Goal: Task Accomplishment & Management: Use online tool/utility

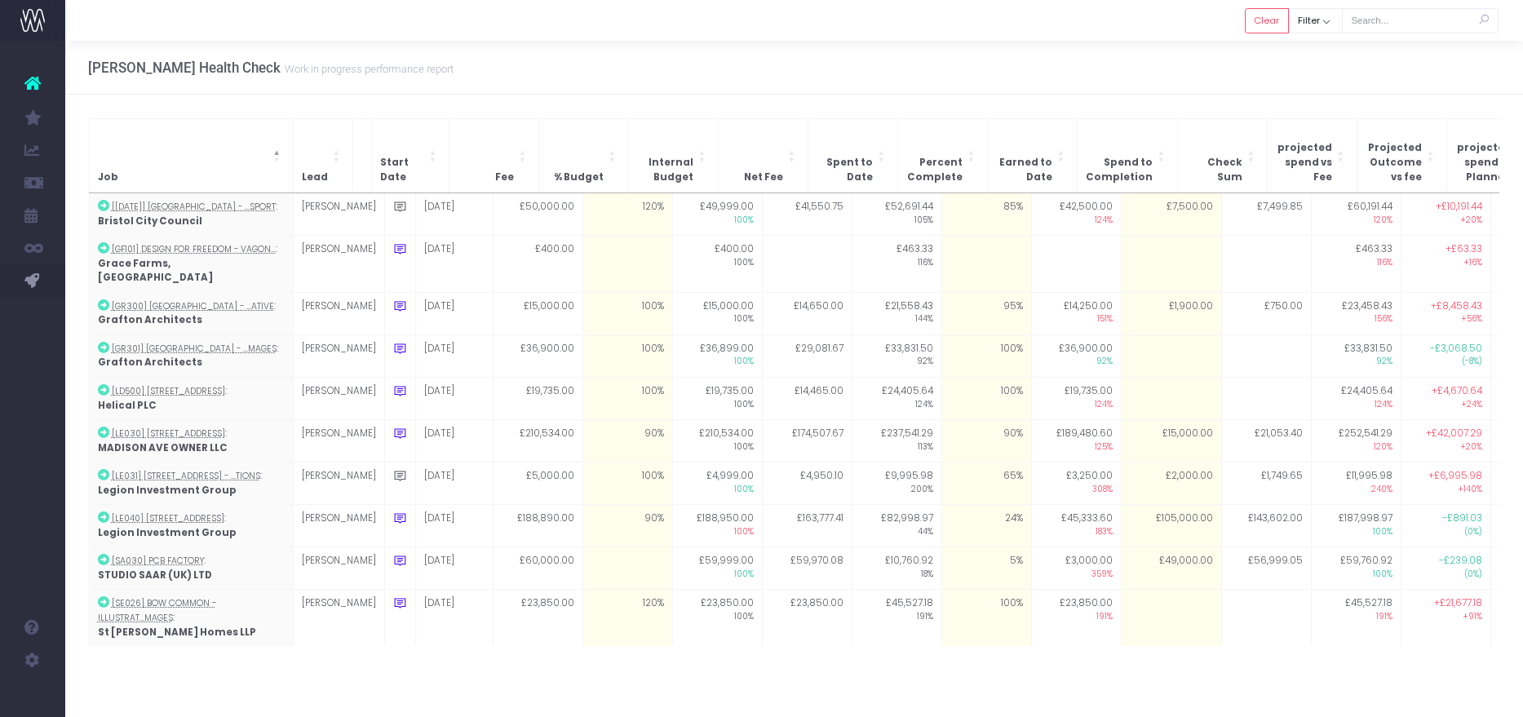
scroll to position [55, 0]
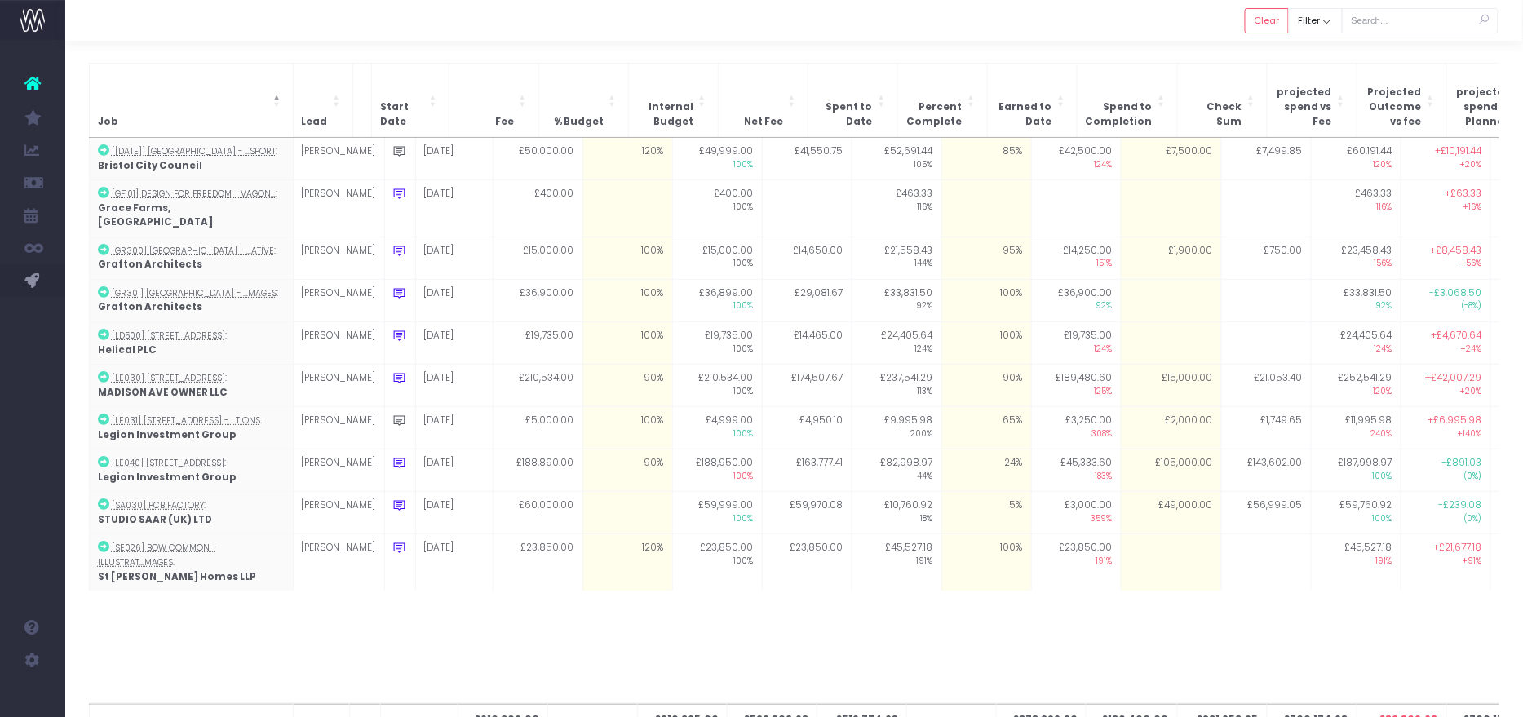
drag, startPoint x: 191, startPoint y: 53, endPoint x: 424, endPoint y: 42, distance: 233.6
click at [191, 53] on div "Job Lead Start Date Fee % Budget Internal Budget Net Fee Spent to Date Percent …" at bounding box center [794, 413] width 1458 height 748
drag, startPoint x: 1261, startPoint y: 17, endPoint x: 1309, endPoint y: 19, distance: 48.2
click at [1261, 17] on button "Clear" at bounding box center [1267, 20] width 44 height 25
checkbox input "true"
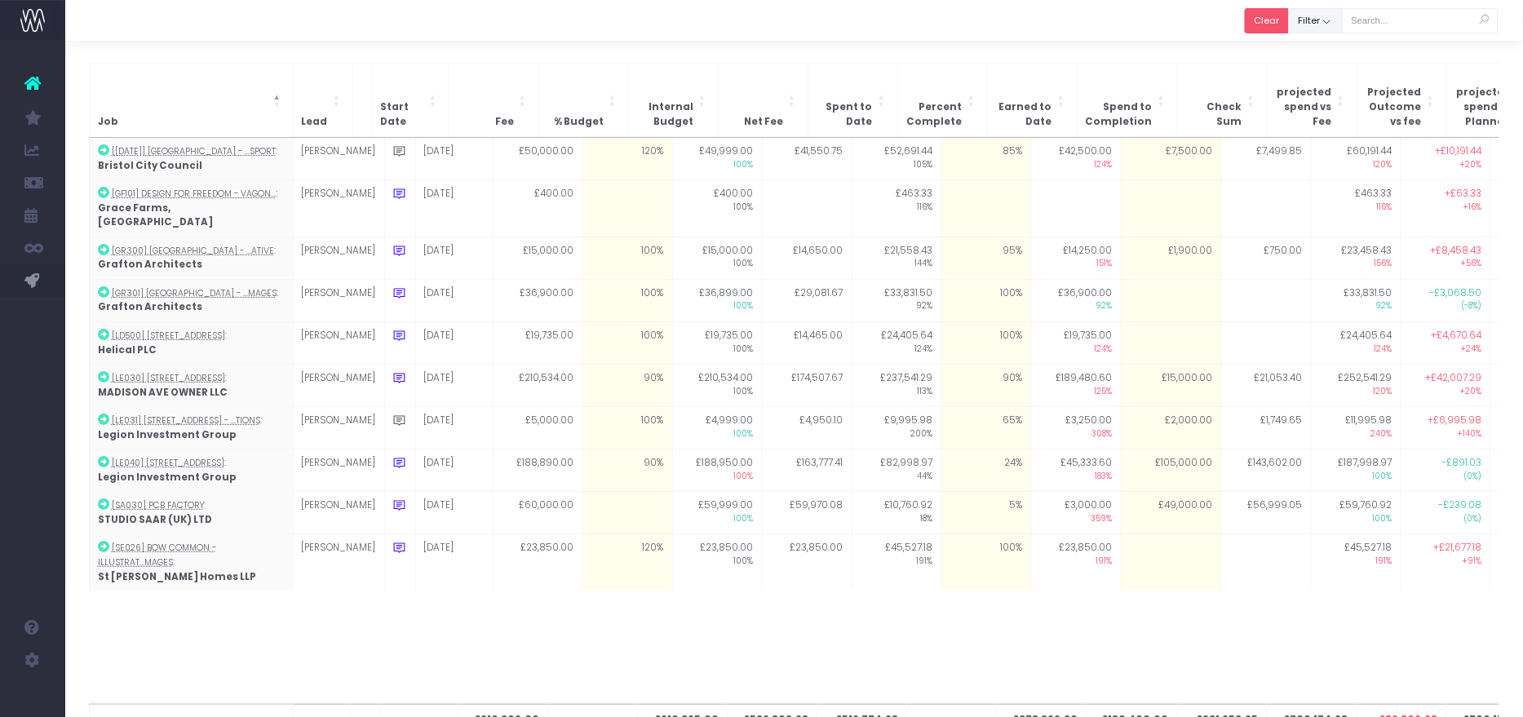
checkbox input "true"
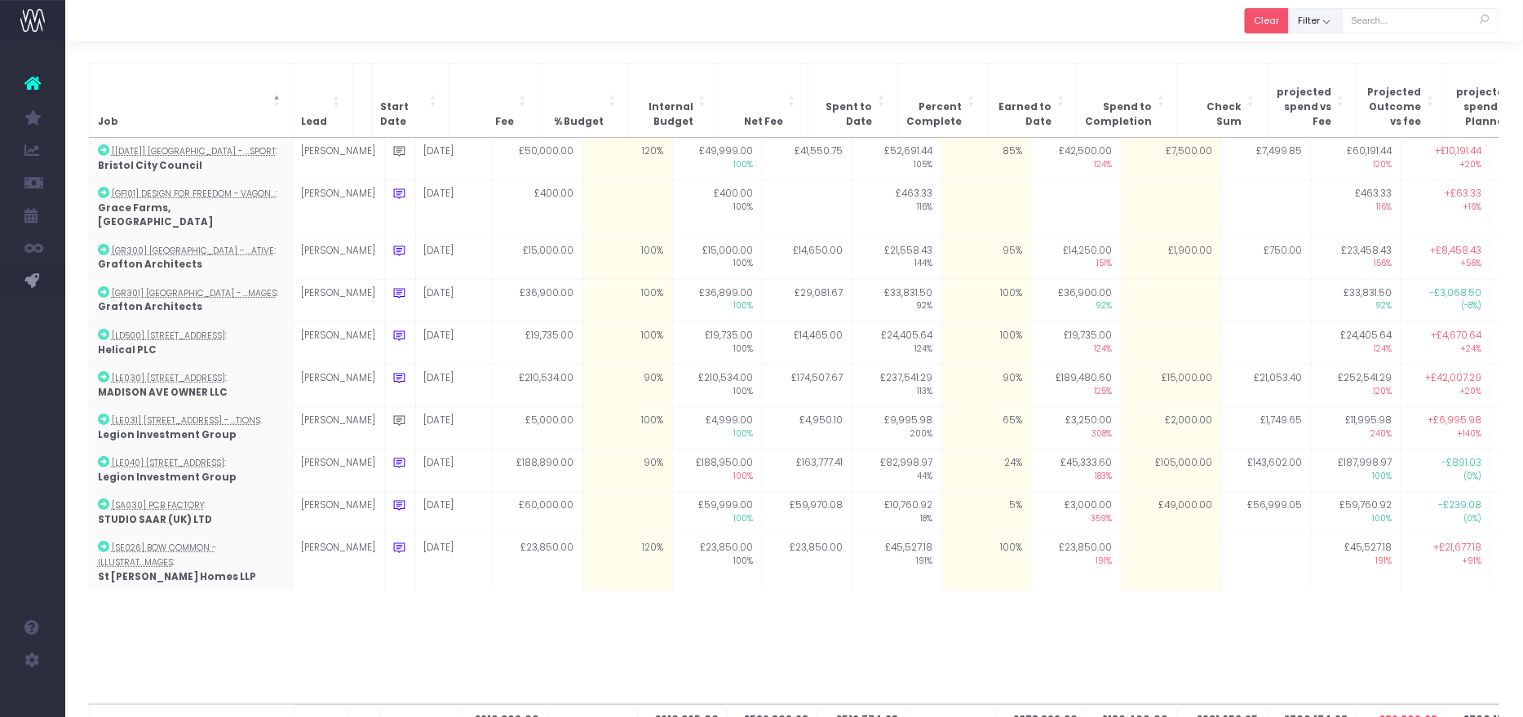
checkbox input "true"
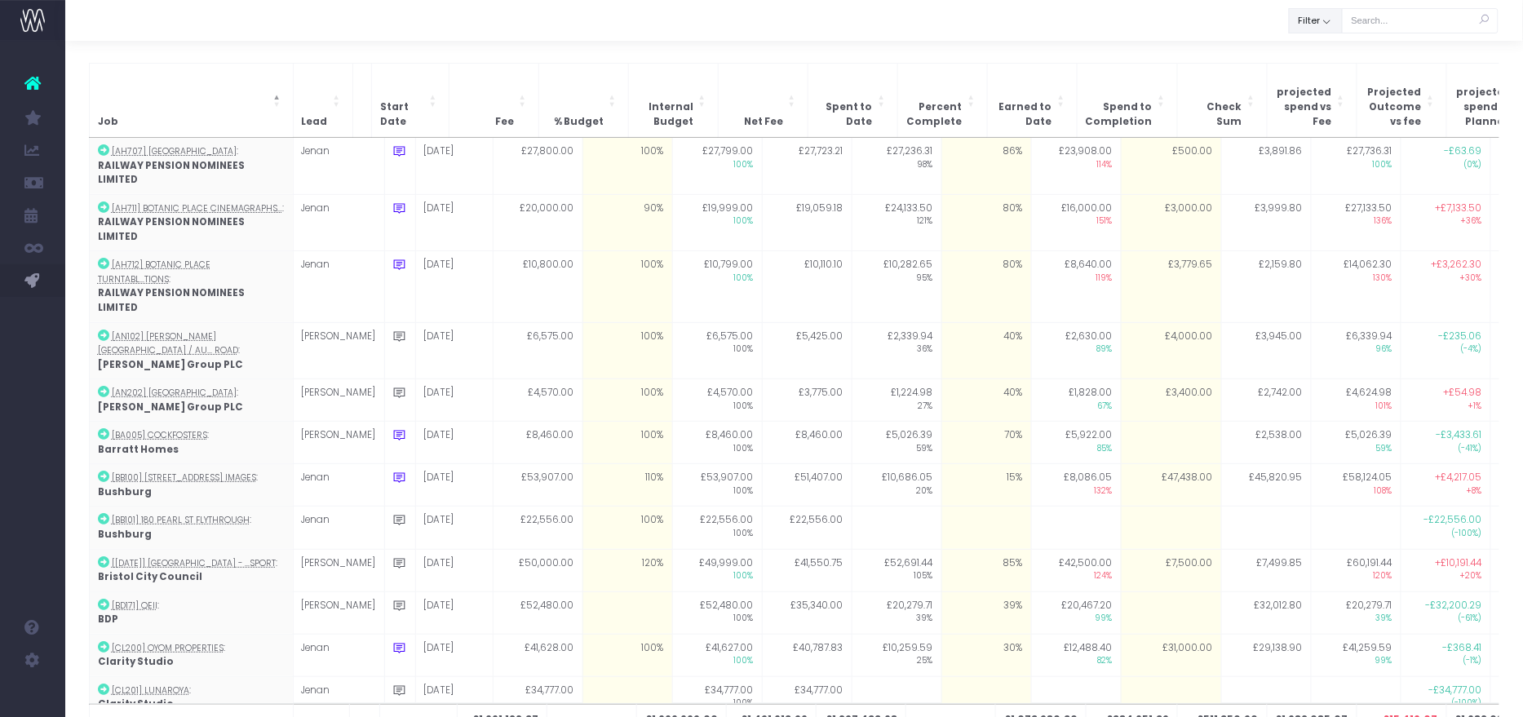
click at [1310, 19] on button "Filter" at bounding box center [1316, 20] width 54 height 25
click at [1313, 55] on span at bounding box center [1312, 57] width 15 height 15
click at [1330, 55] on input "All" at bounding box center [1335, 54] width 11 height 11
checkbox input "false"
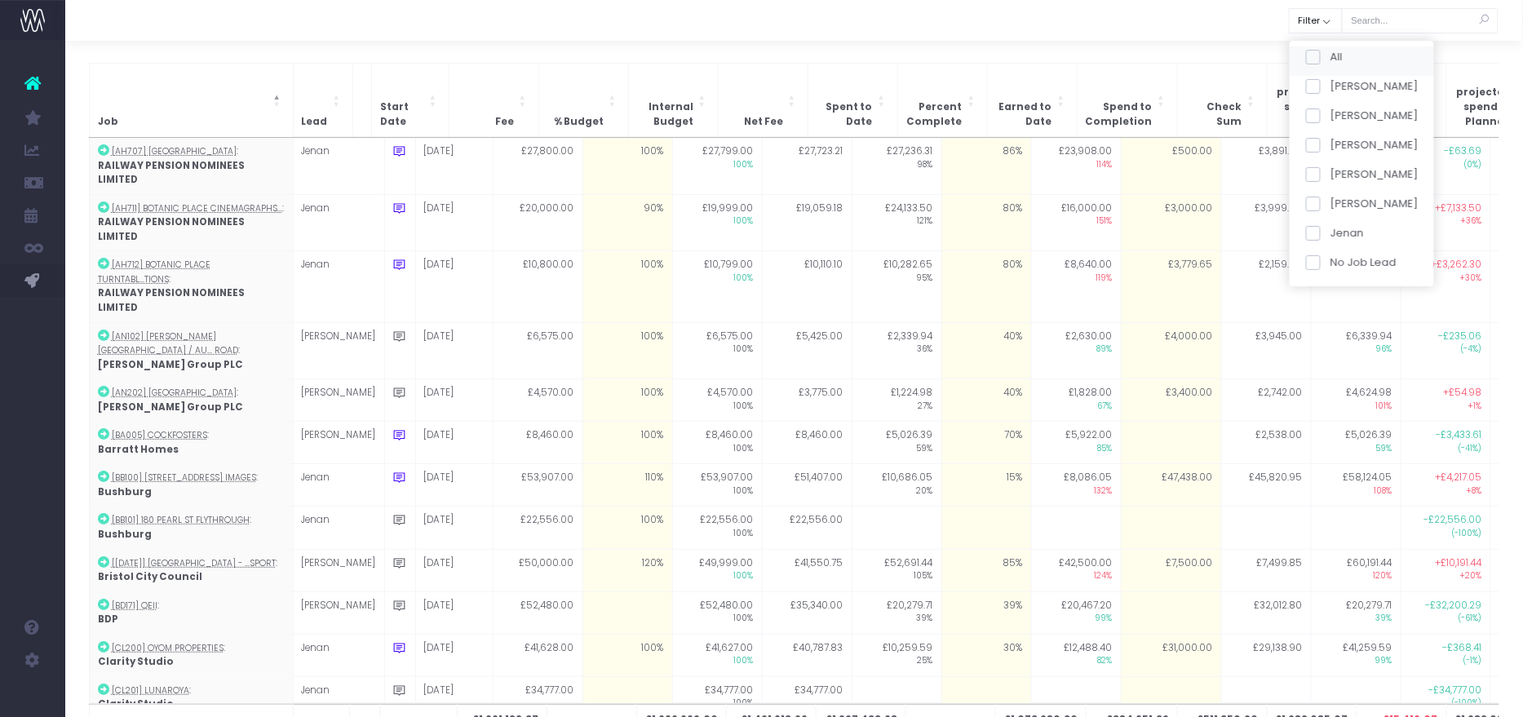
checkbox input "false"
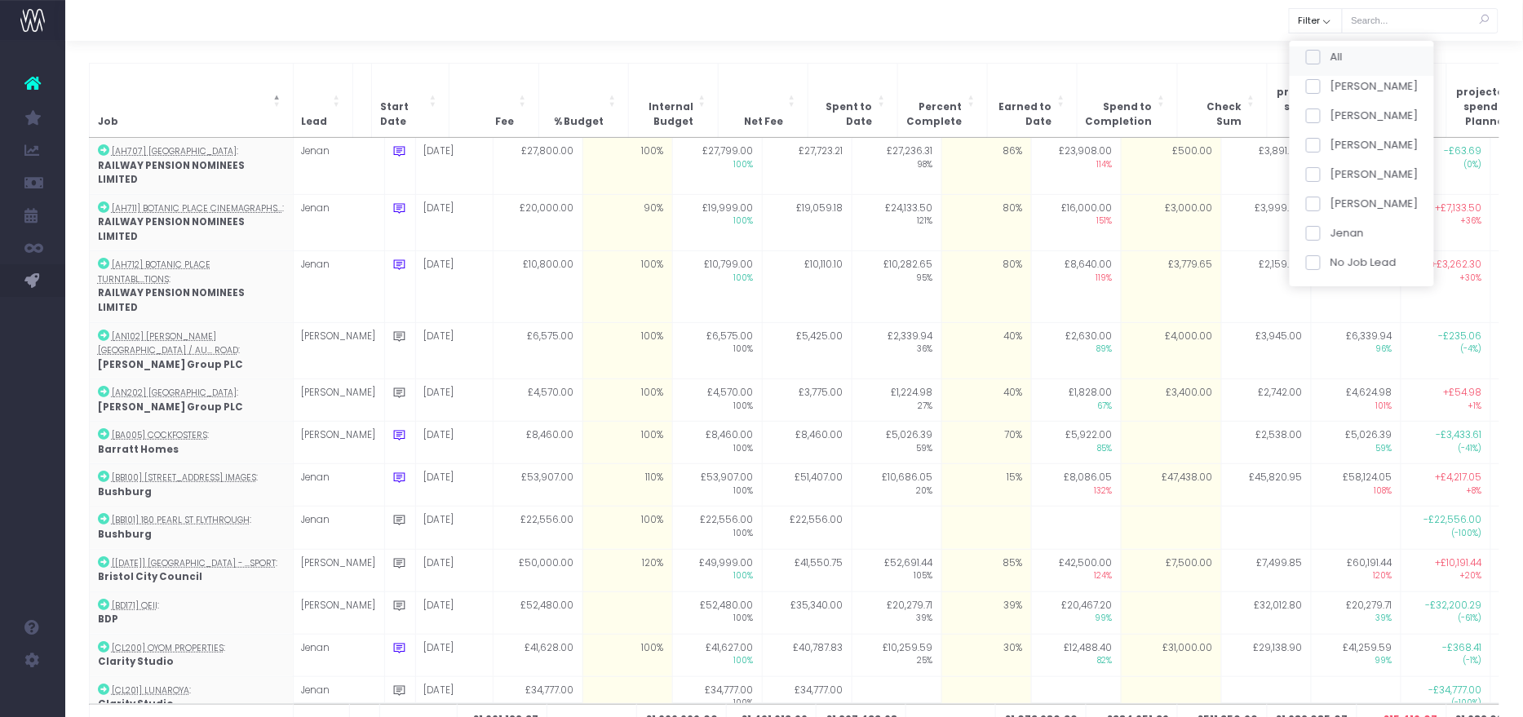
checkbox input "false"
click at [1311, 120] on span at bounding box center [1312, 116] width 15 height 15
click at [1330, 118] on input "Mikaela" at bounding box center [1335, 113] width 11 height 11
checkbox input "true"
click at [1328, 299] on button "Apply" at bounding box center [1326, 294] width 49 height 27
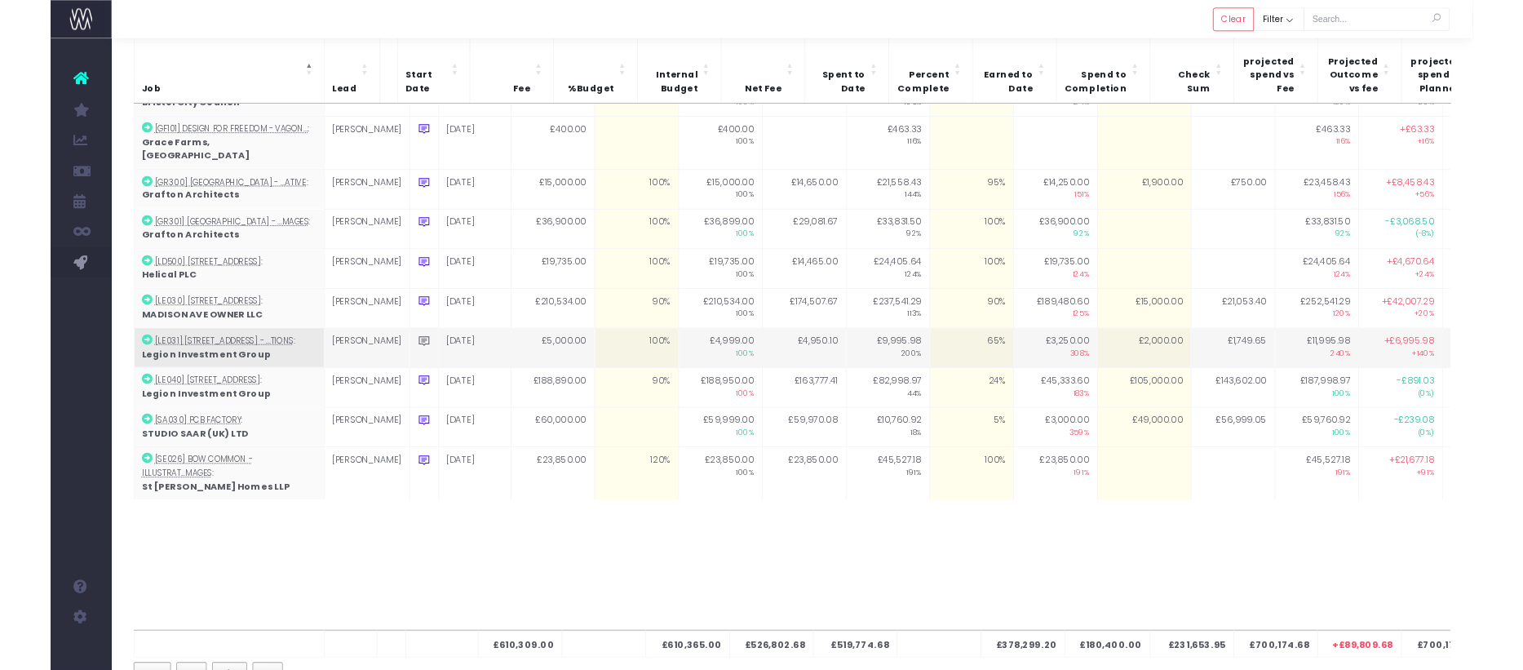
scroll to position [0, 0]
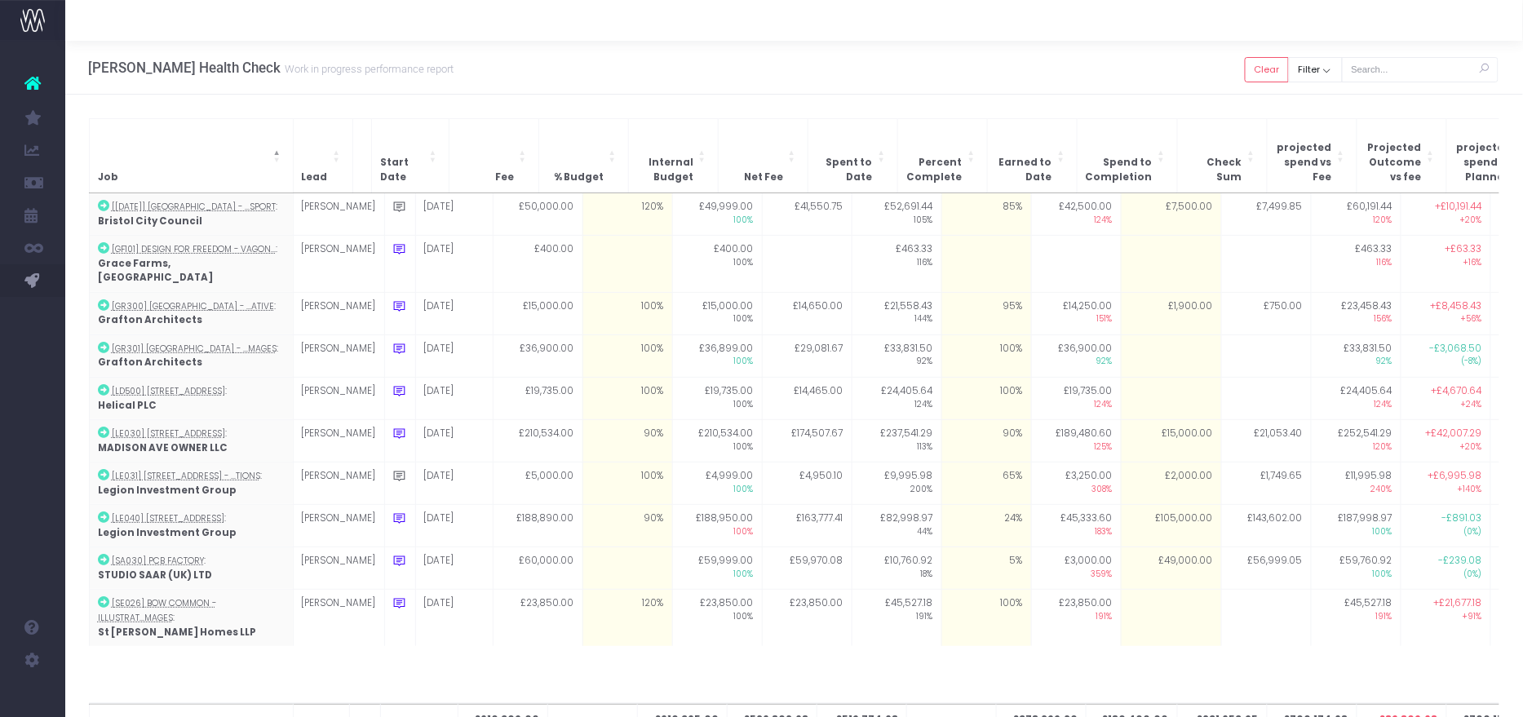
drag, startPoint x: 1020, startPoint y: 82, endPoint x: 941, endPoint y: 87, distance: 79.3
click at [1020, 82] on div "Hayes Davidson Health Check Work in progress performance report Clear Filter Al…" at bounding box center [794, 68] width 1458 height 54
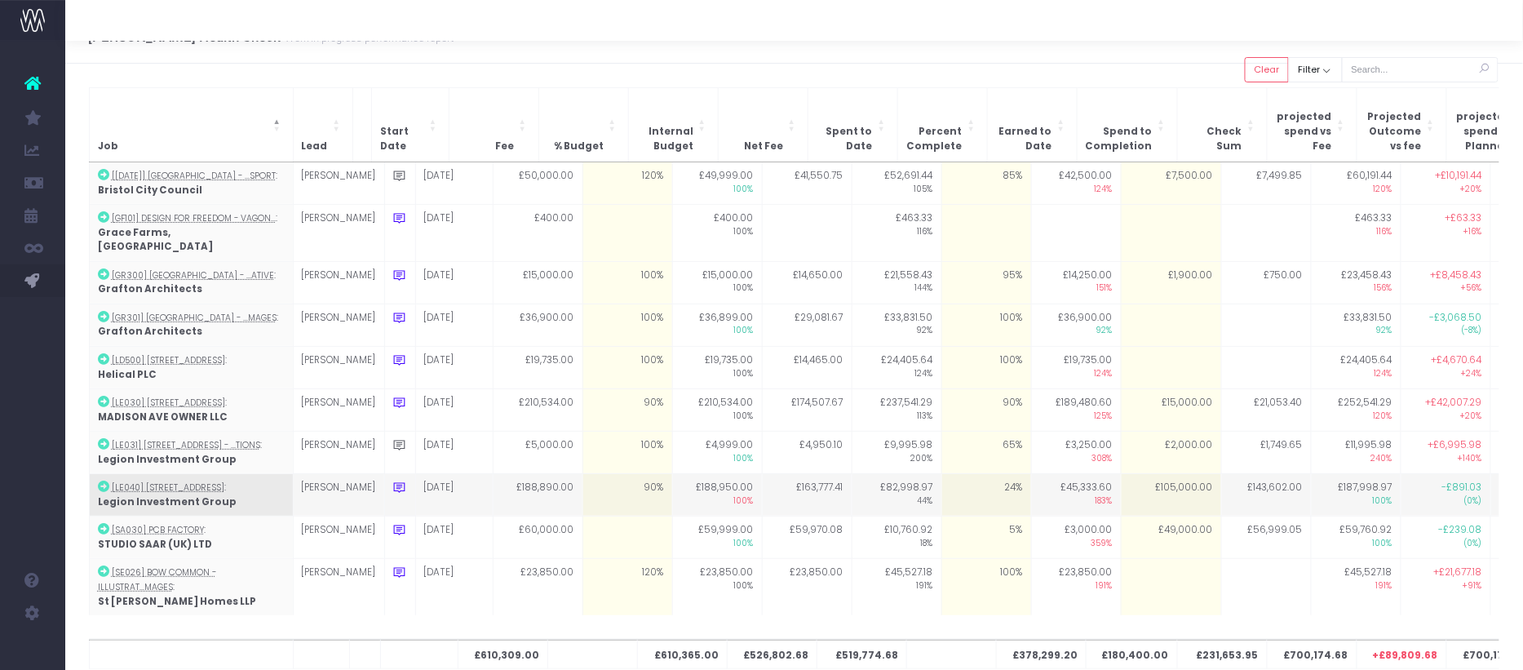
scroll to position [55, 0]
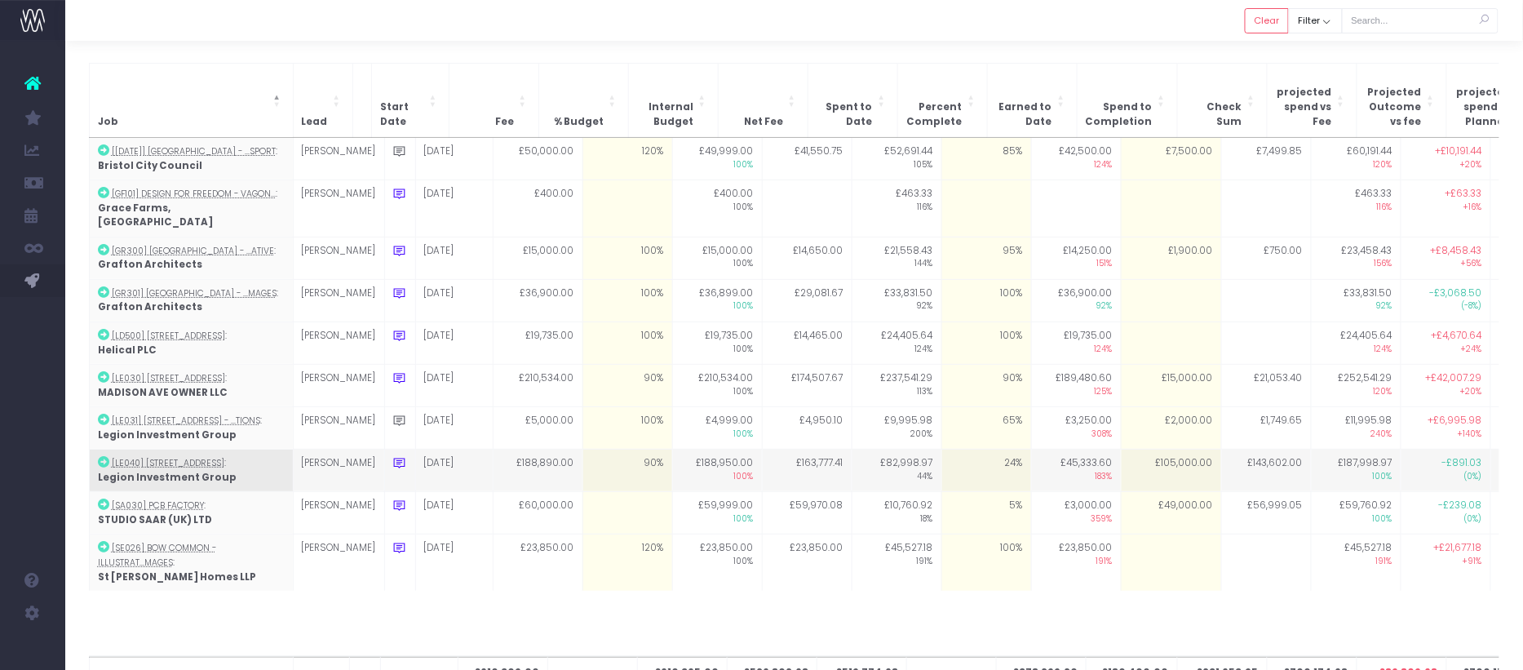
click at [393, 456] on icon at bounding box center [400, 463] width 14 height 14
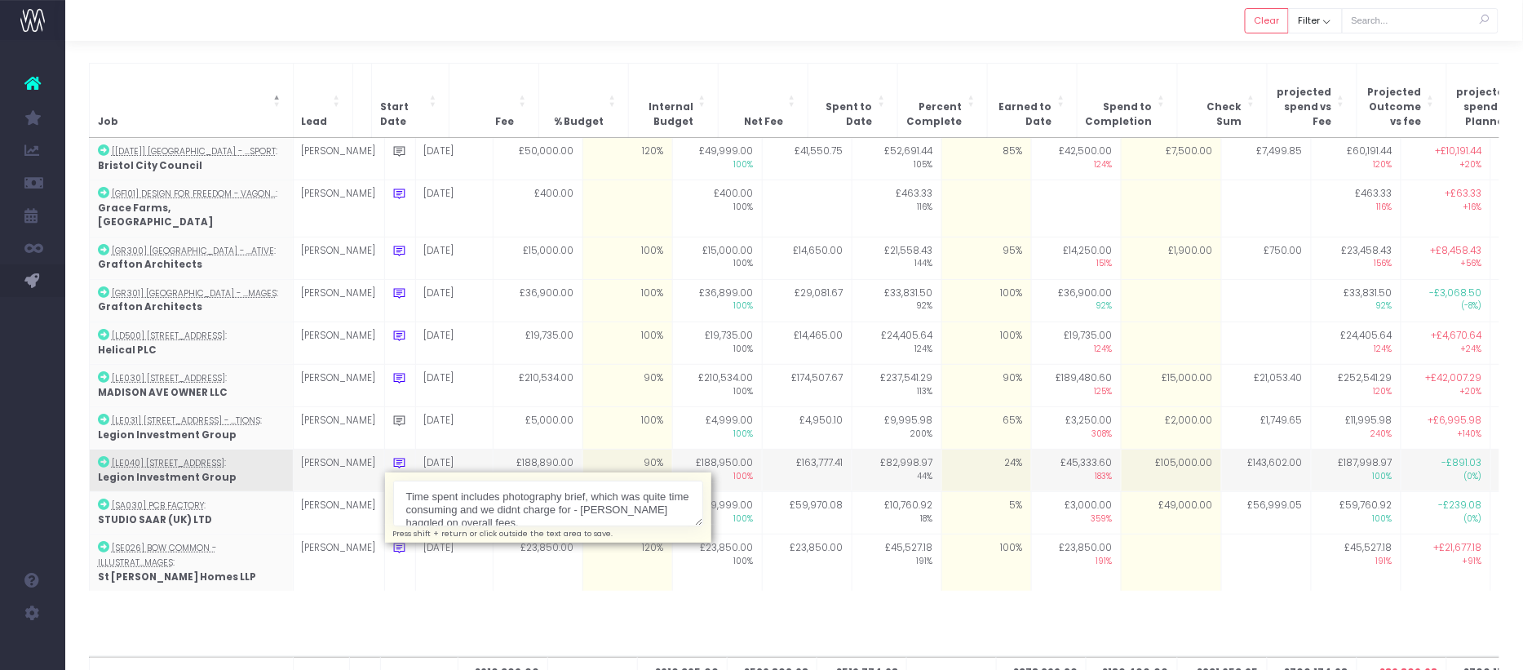
click at [476, 481] on textarea "Time spent includes photography brief, which was quite time consuming and we di…" at bounding box center [548, 504] width 310 height 47
click at [499, 481] on textarea "Time spent includes photography brief, which was quite time consuming and we di…" at bounding box center [548, 504] width 310 height 47
drag, startPoint x: 505, startPoint y: 481, endPoint x: 404, endPoint y: 459, distance: 103.7
click at [385, 472] on div "Time spent includes photography brief, which was quite time consuming and we di…" at bounding box center [548, 507] width 326 height 70
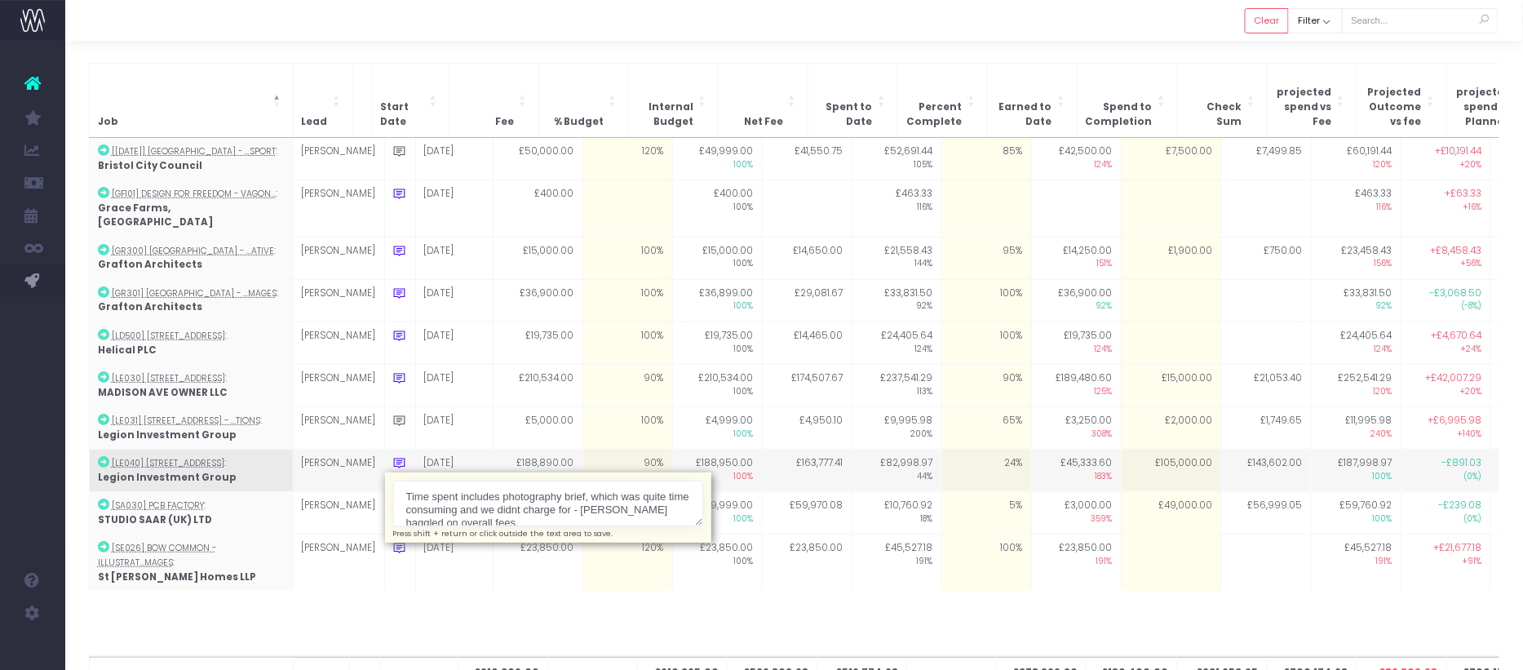
click at [483, 481] on textarea "Time spent includes photography brief, which was quite time consuming and we di…" at bounding box center [548, 504] width 310 height 47
click at [532, 481] on textarea "Time spent includes photography brief, which was quite time consuming and we di…" at bounding box center [548, 504] width 310 height 47
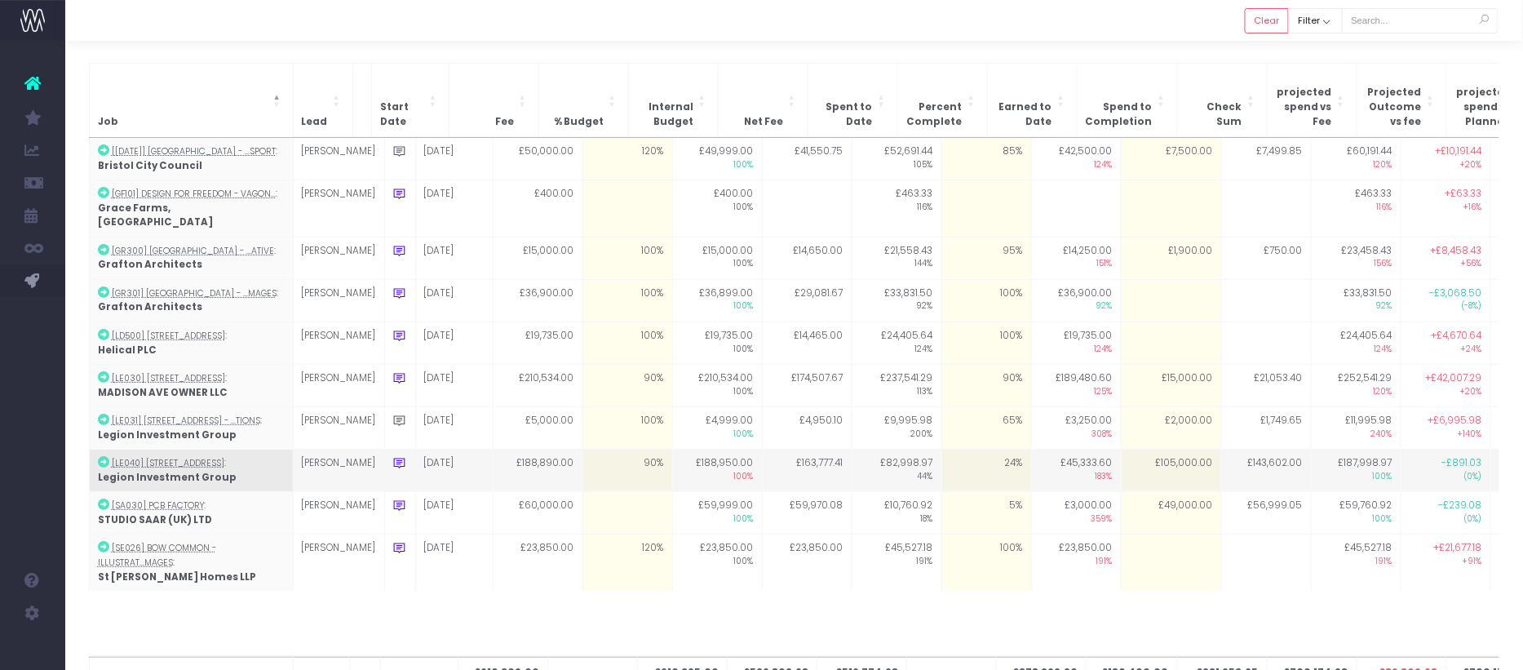
click at [384, 450] on td at bounding box center [399, 471] width 31 height 42
click at [393, 456] on icon at bounding box center [400, 463] width 14 height 14
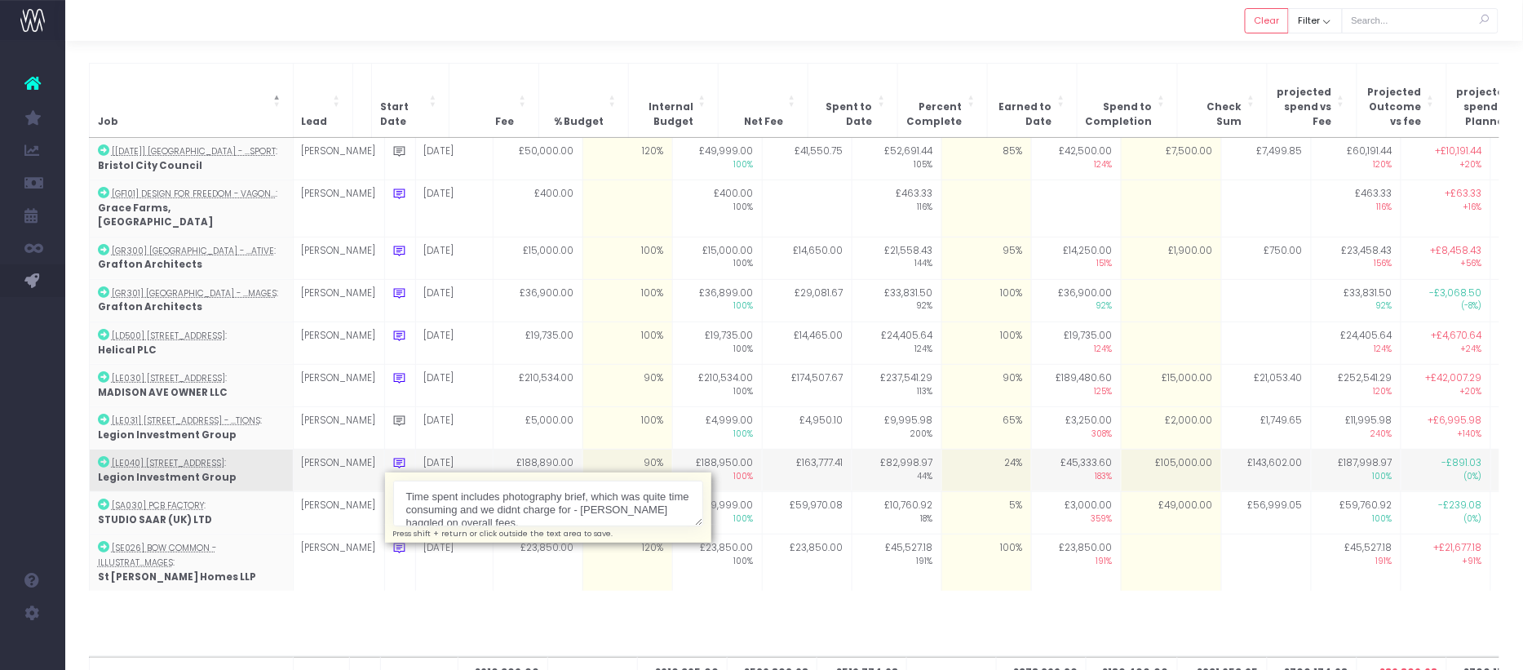
click at [515, 494] on textarea "Time spent includes photography brief, which was quite time consuming and we di…" at bounding box center [548, 504] width 310 height 47
type textarea "Time spent includes photography brief, which was quite time consuming and we di…"
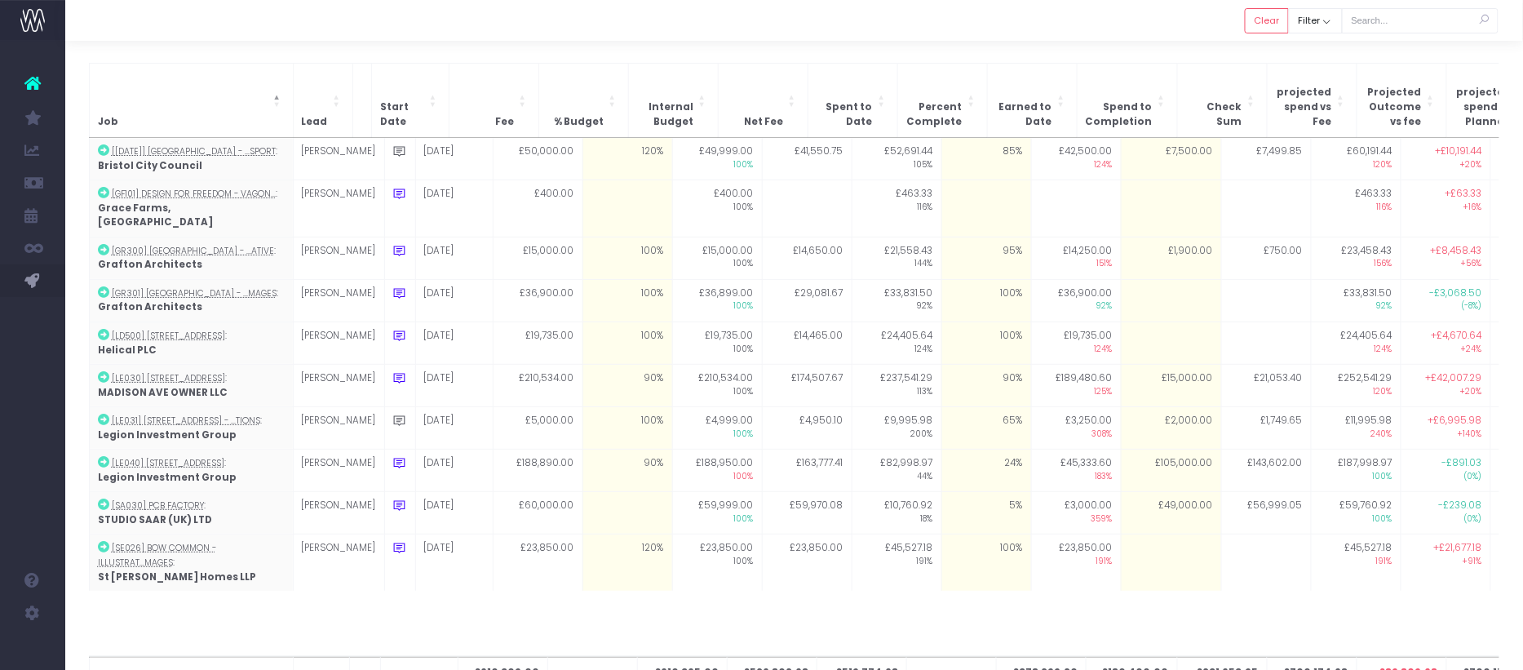
click at [908, 568] on div "£610,309.00 £610,365.00 £526,802.68 £519,774.68 £378,299.20 £180,400.00 £231,65…" at bounding box center [794, 397] width 1411 height 519
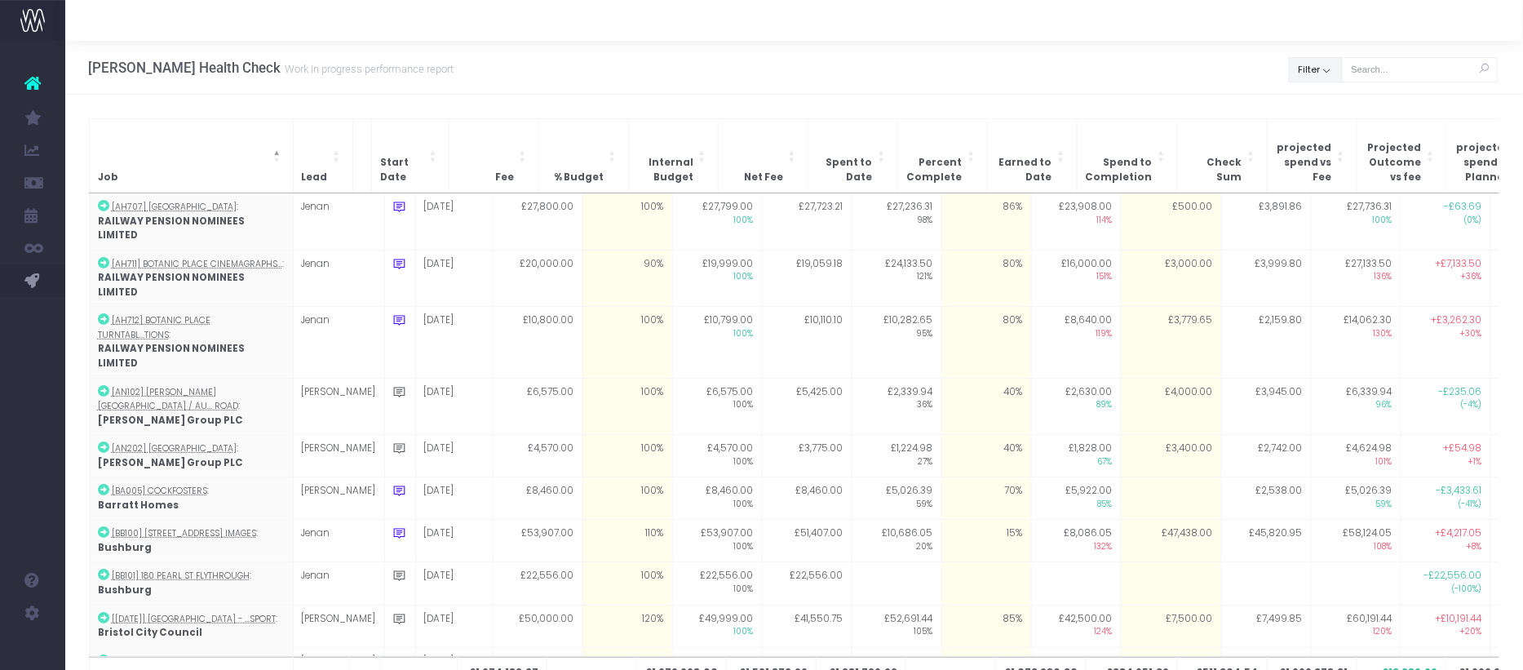
click at [1330, 79] on button "Filter" at bounding box center [1316, 69] width 54 height 25
click at [1309, 106] on span at bounding box center [1312, 106] width 15 height 15
click at [1330, 106] on input "All" at bounding box center [1335, 103] width 11 height 11
checkbox input "false"
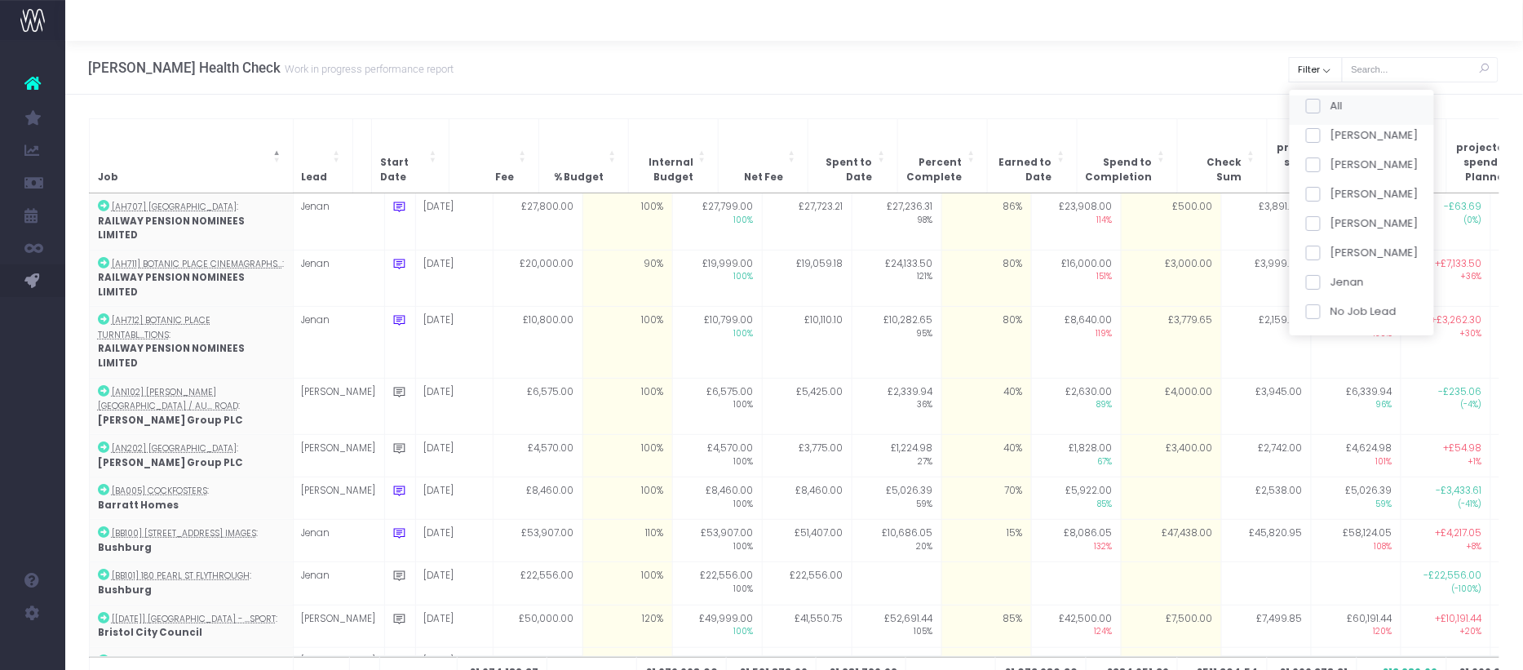
checkbox input "false"
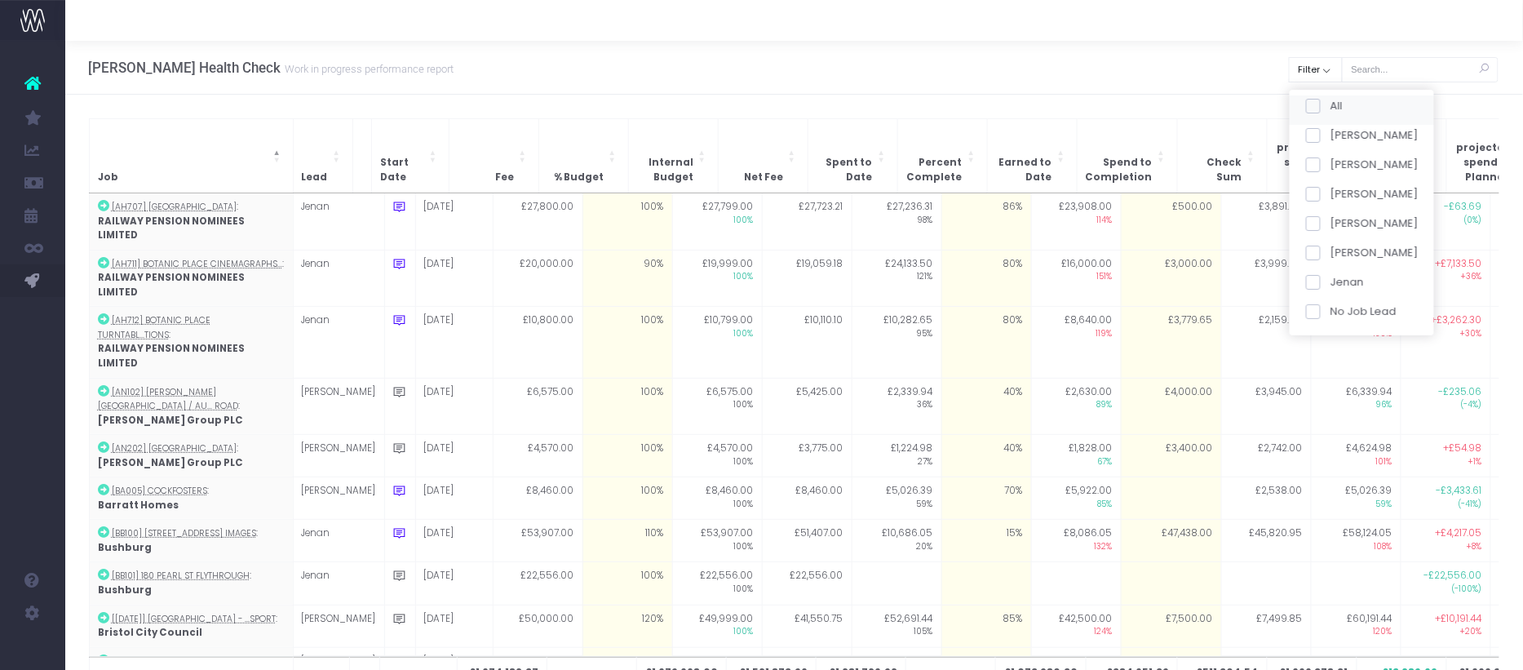
checkbox input "false"
click at [1316, 166] on span at bounding box center [1312, 164] width 15 height 15
click at [1330, 166] on input "Mikaela" at bounding box center [1335, 162] width 11 height 11
checkbox input "true"
click at [1339, 348] on button "Apply" at bounding box center [1326, 343] width 49 height 27
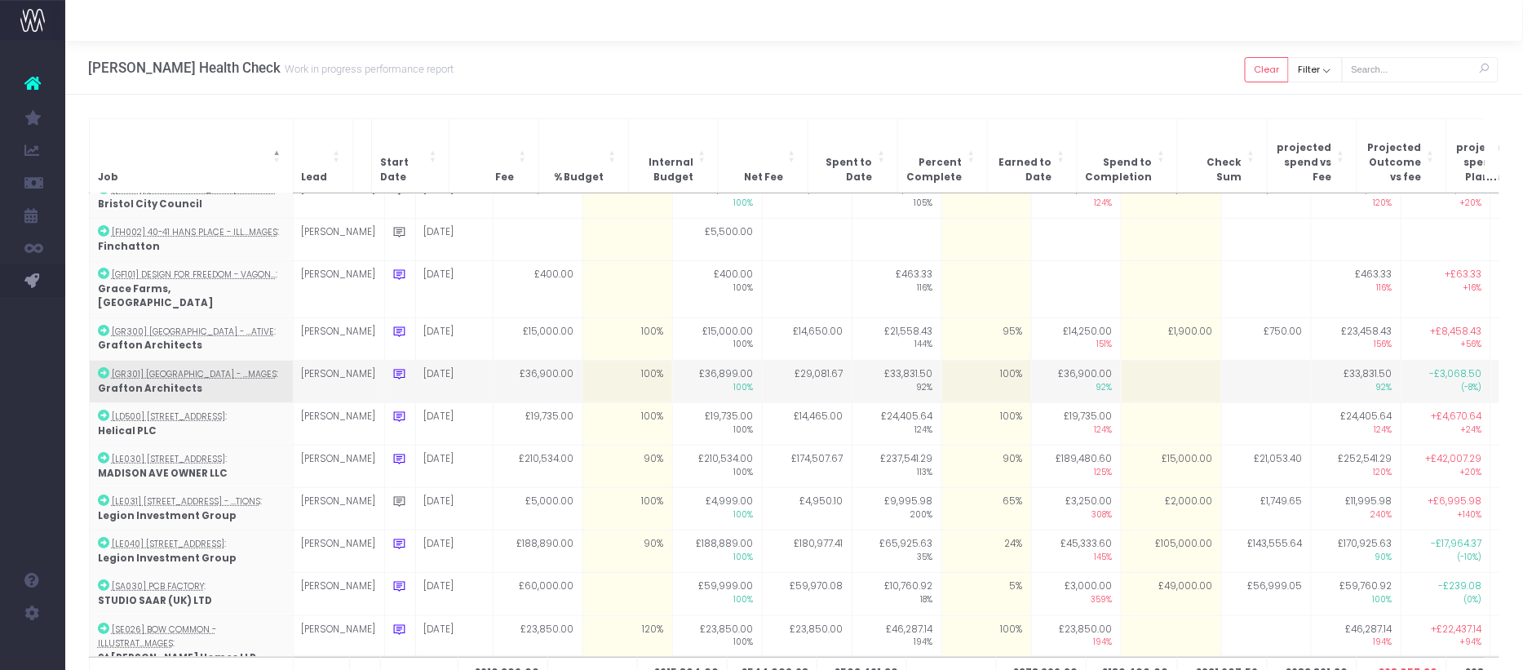
scroll to position [32, 0]
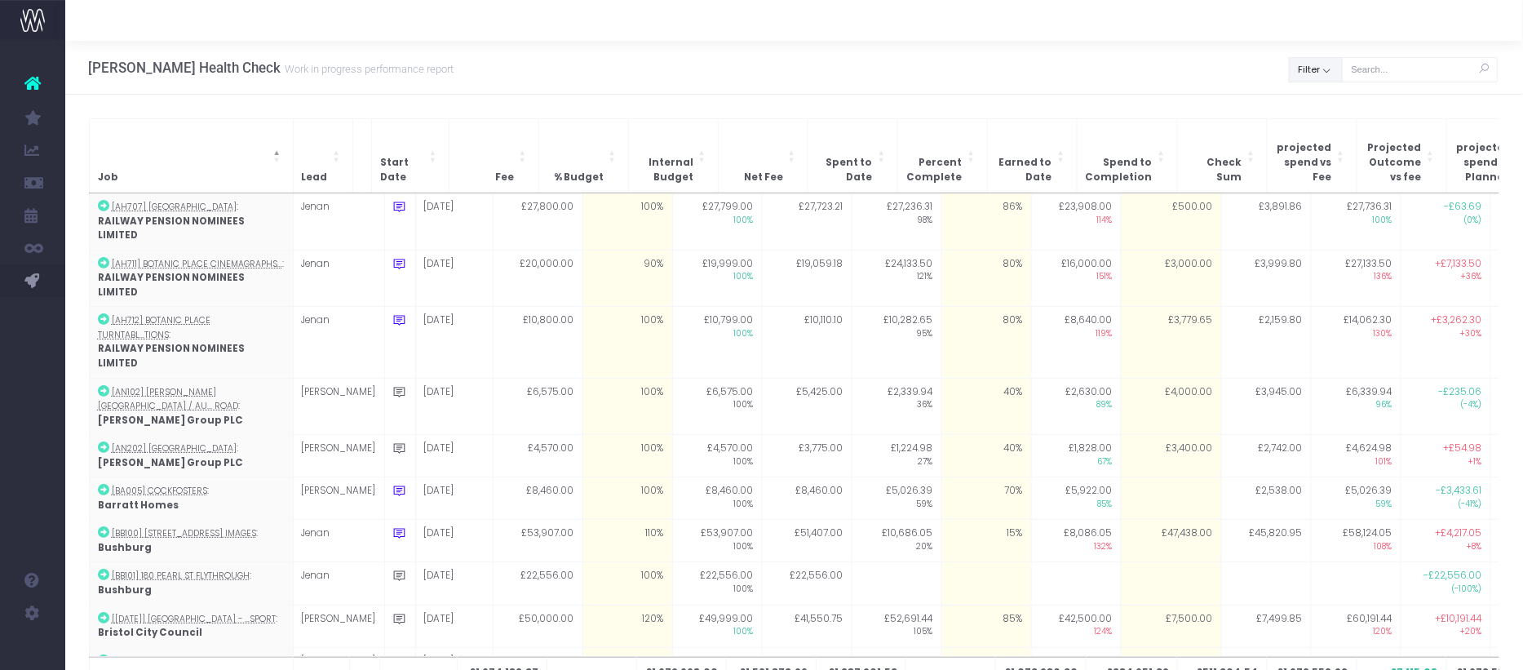
click at [1301, 76] on button "Filter" at bounding box center [1316, 69] width 54 height 25
click at [1300, 95] on div "All" at bounding box center [1362, 109] width 144 height 29
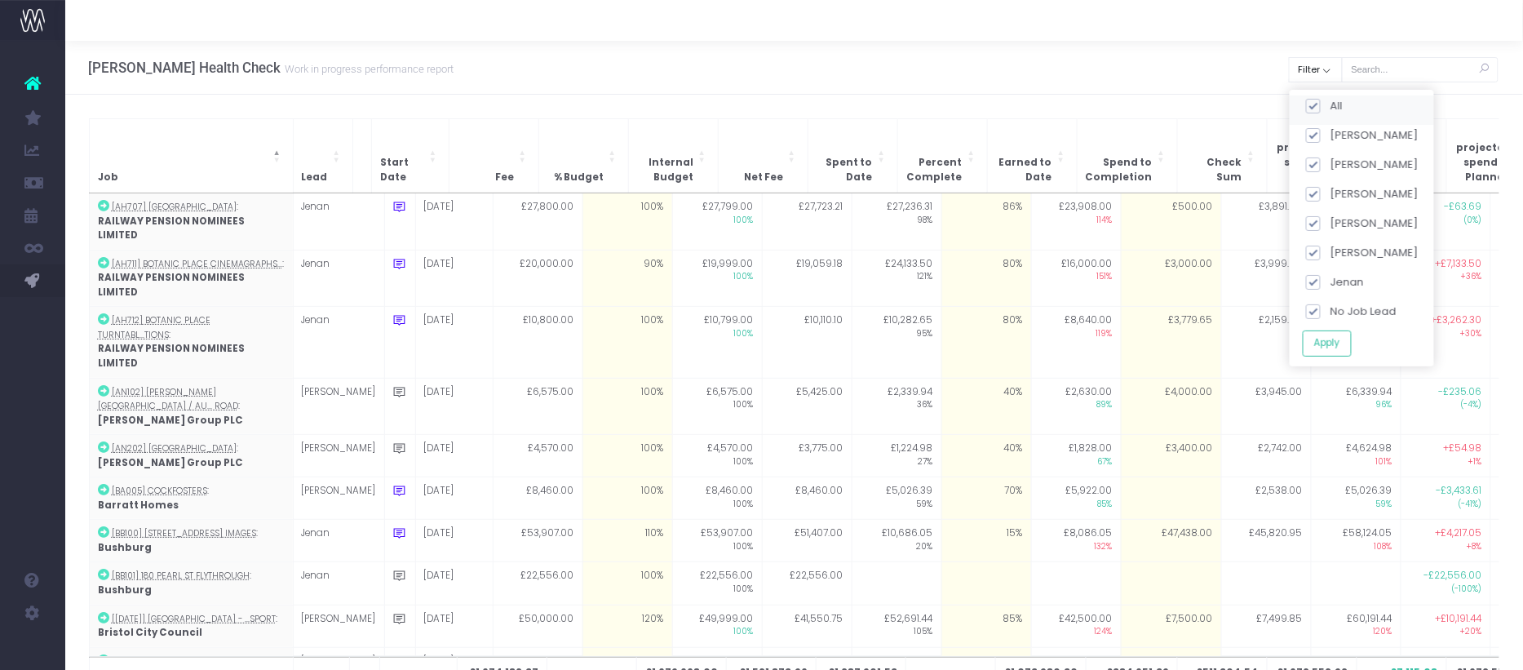
click at [1309, 100] on span at bounding box center [1312, 106] width 15 height 15
click at [1330, 100] on input "All" at bounding box center [1335, 103] width 11 height 11
checkbox input "false"
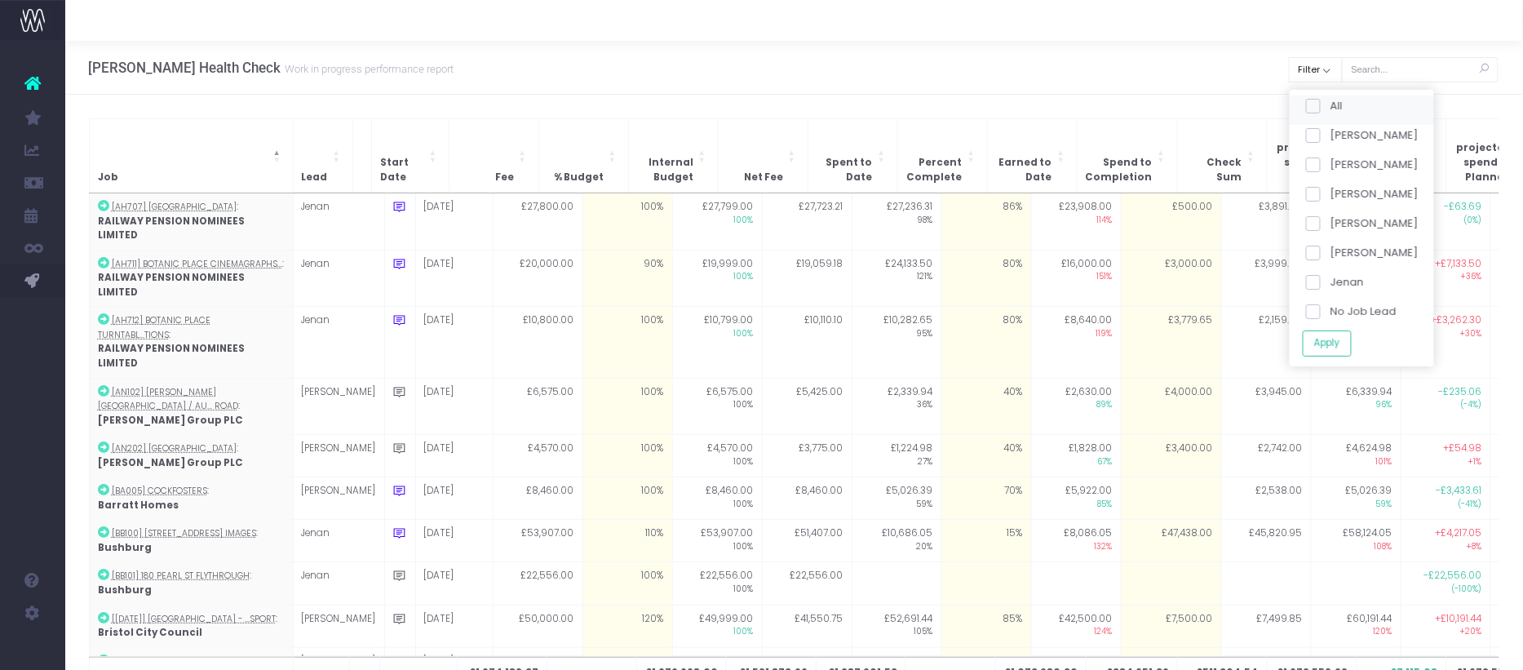
checkbox input "false"
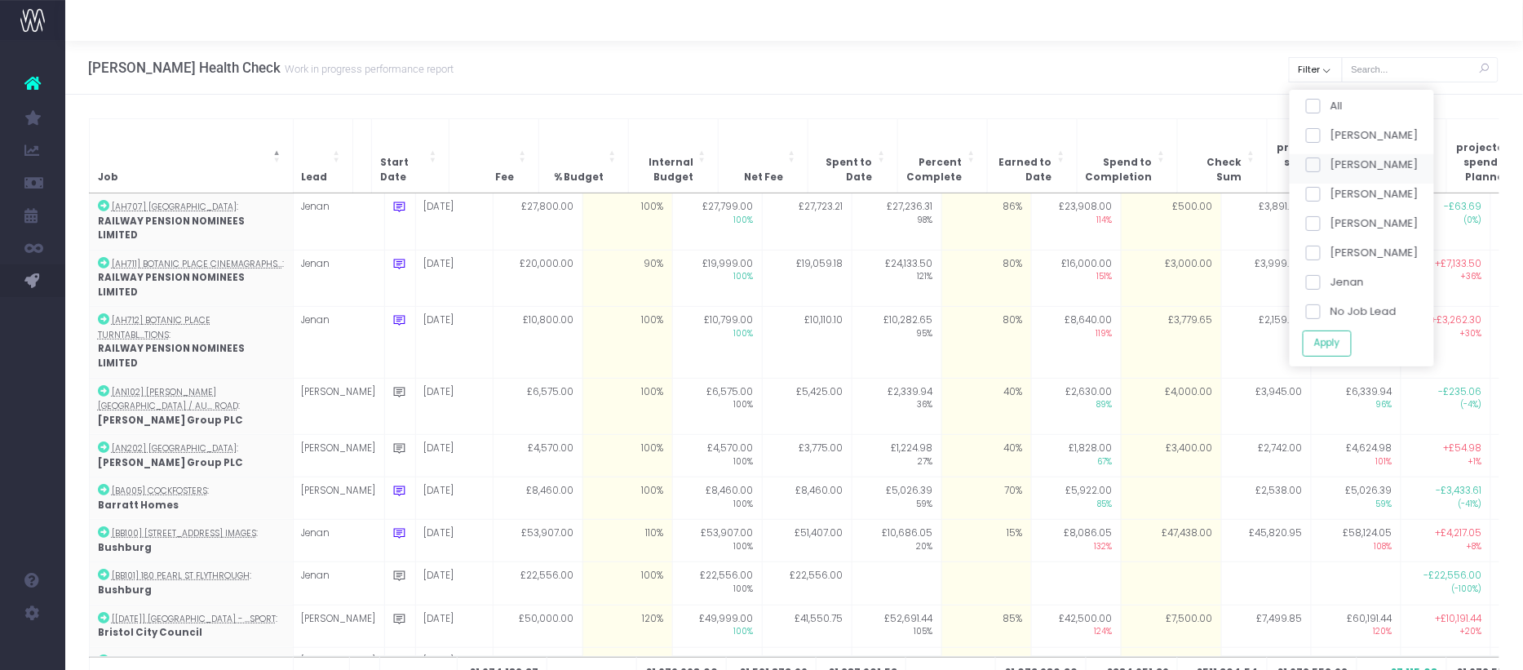
click at [1311, 174] on div "Mikaela" at bounding box center [1362, 167] width 144 height 29
click at [1316, 168] on span at bounding box center [1312, 164] width 15 height 15
click at [1330, 167] on input "Mikaela" at bounding box center [1335, 162] width 11 height 11
checkbox input "true"
click at [1341, 345] on button "Apply" at bounding box center [1326, 343] width 49 height 27
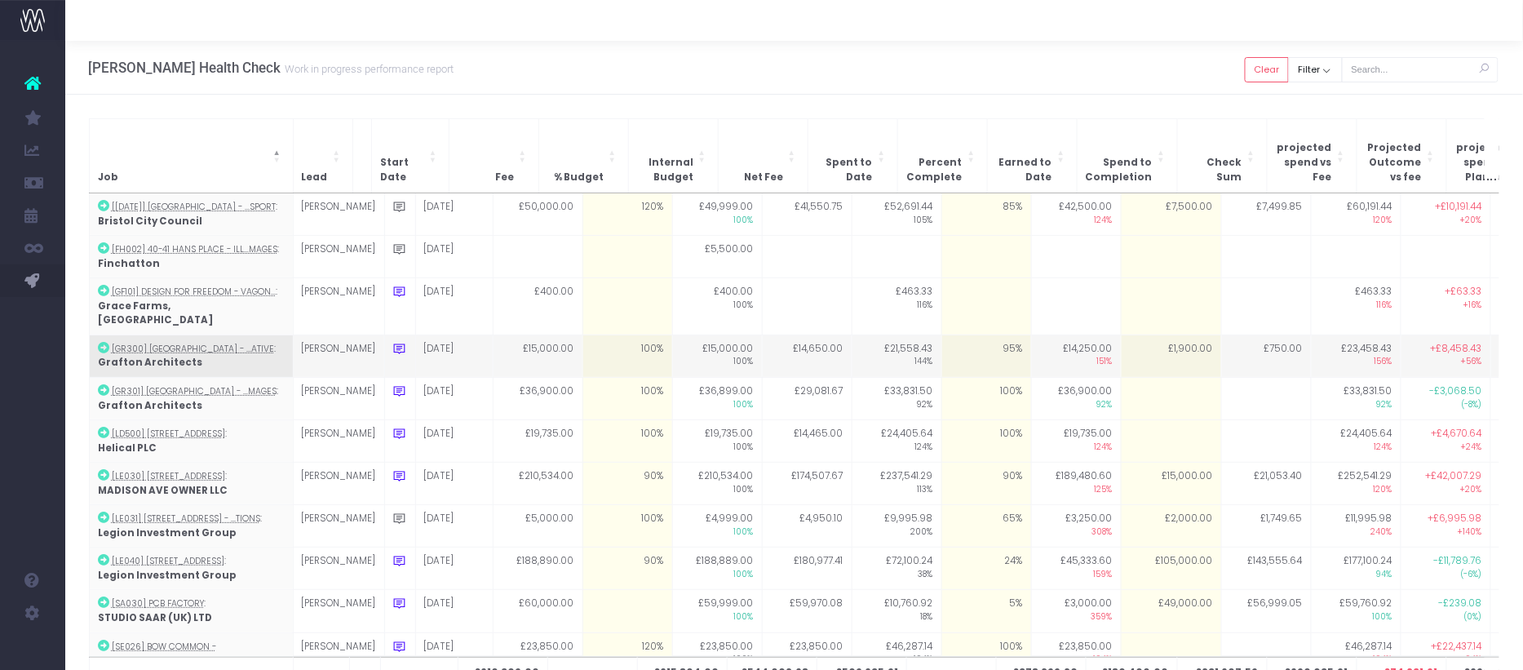
scroll to position [32, 0]
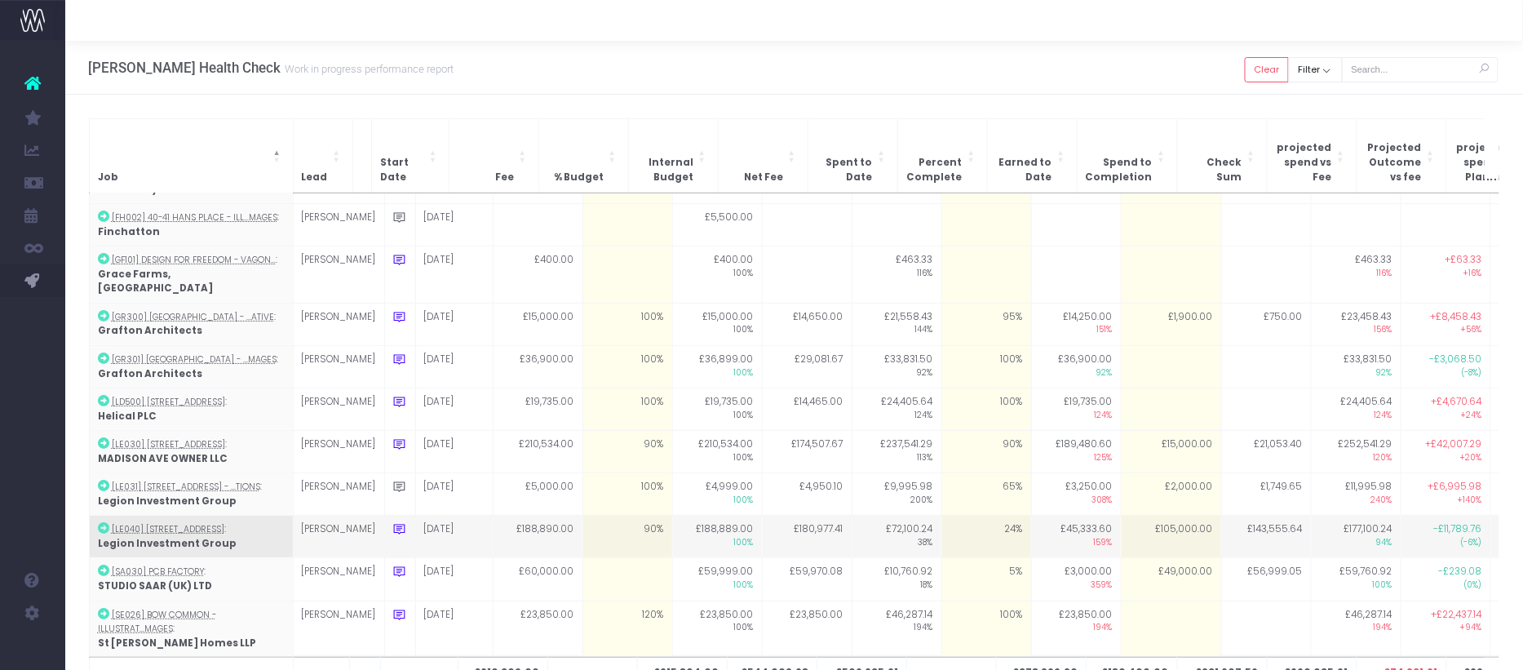
click at [948, 517] on td "24%" at bounding box center [987, 537] width 90 height 42
type input "29"
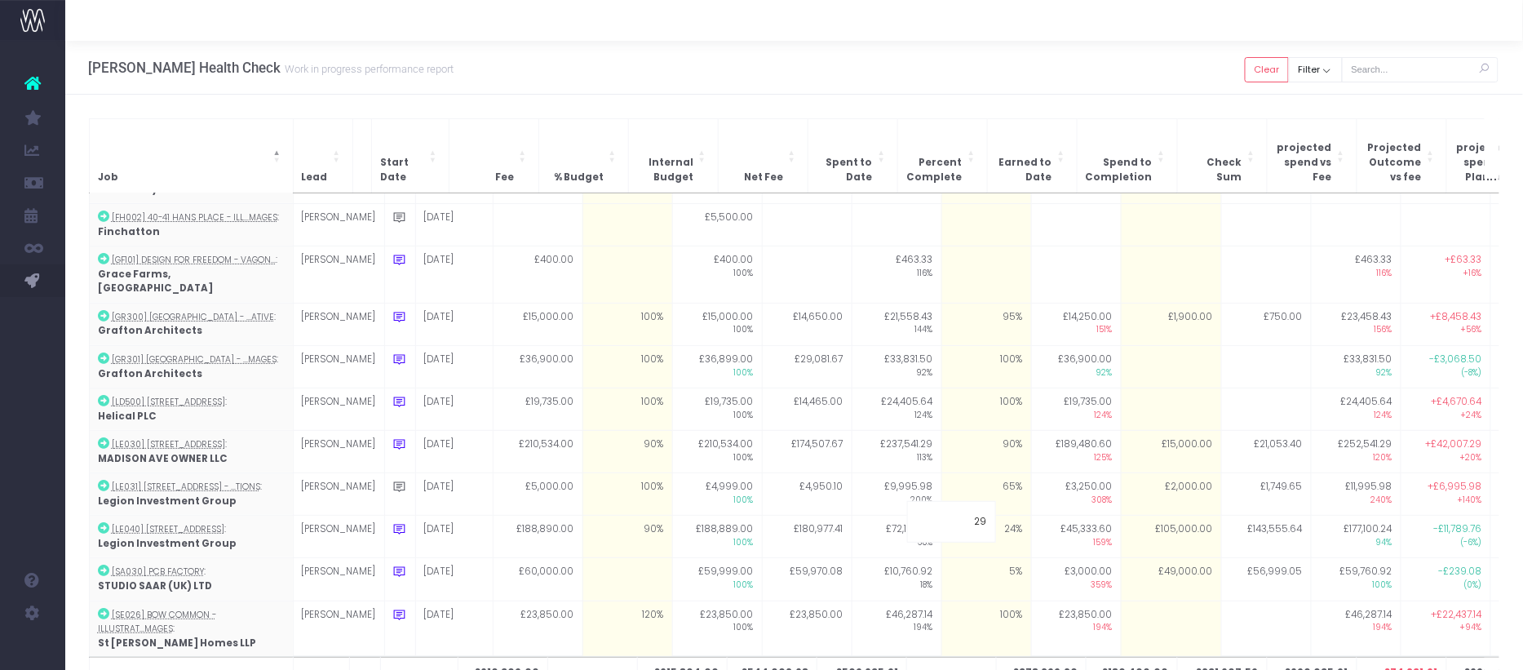
click at [631, 78] on div "Hayes Davidson Health Check Work in progress performance report Clear Filter Al…" at bounding box center [794, 68] width 1458 height 54
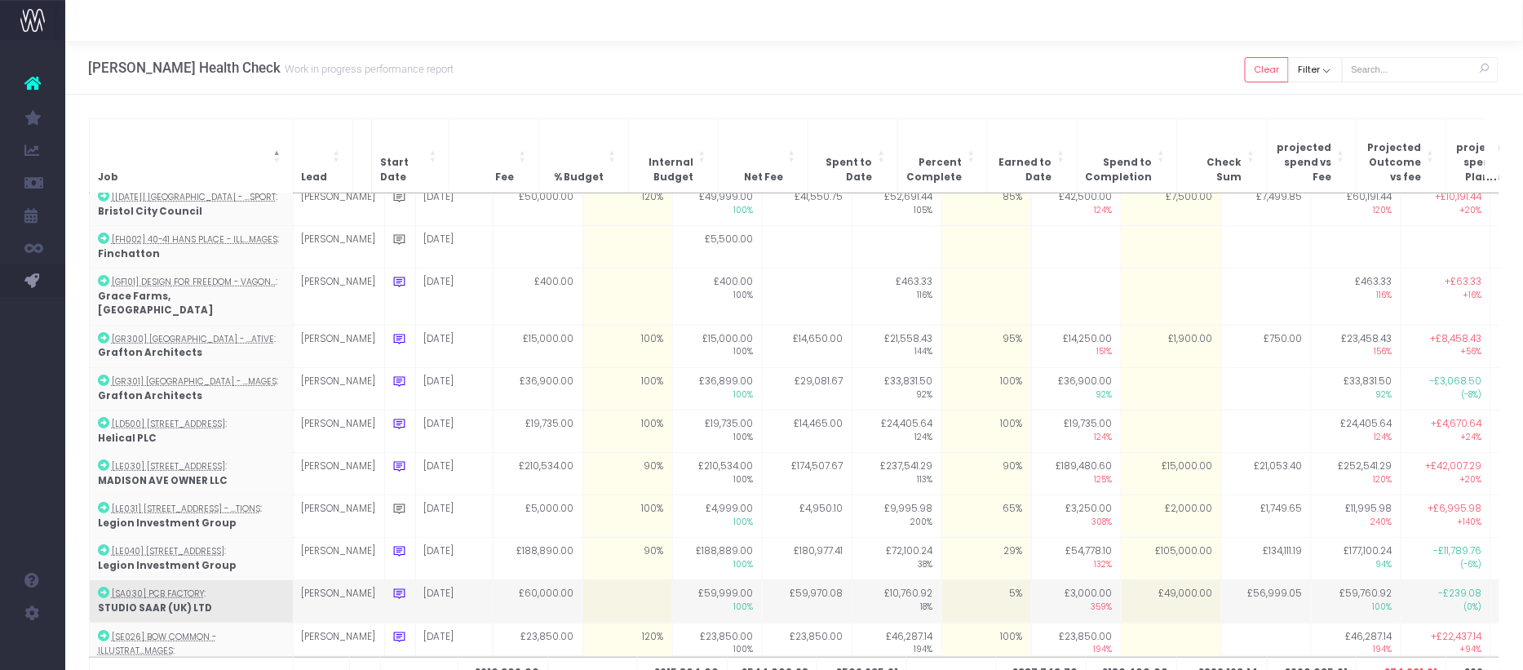
scroll to position [0, 0]
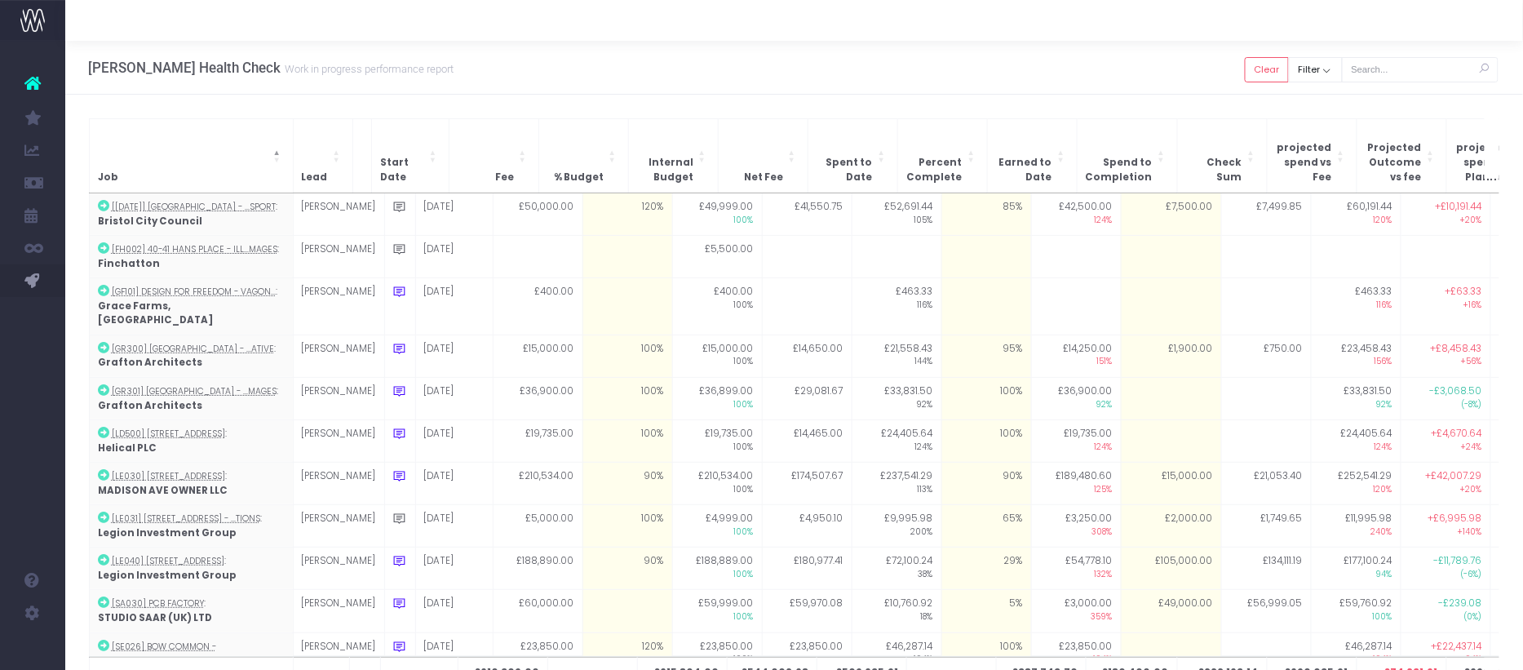
click at [627, 92] on div "Hayes Davidson Health Check Work in progress performance report Clear Filter Al…" at bounding box center [794, 68] width 1458 height 54
click at [654, 64] on div "Hayes Davidson Health Check Work in progress performance report Clear Filter Al…" at bounding box center [794, 68] width 1458 height 54
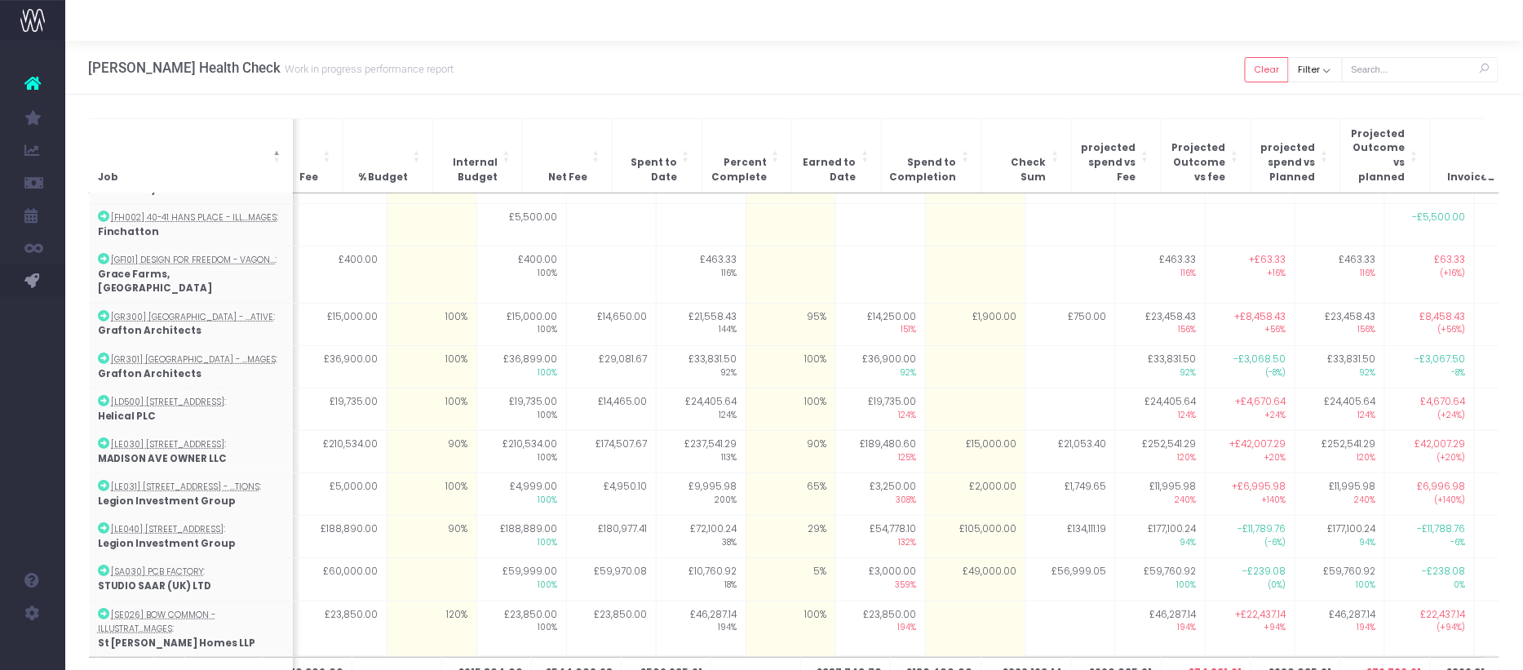
scroll to position [0, 319]
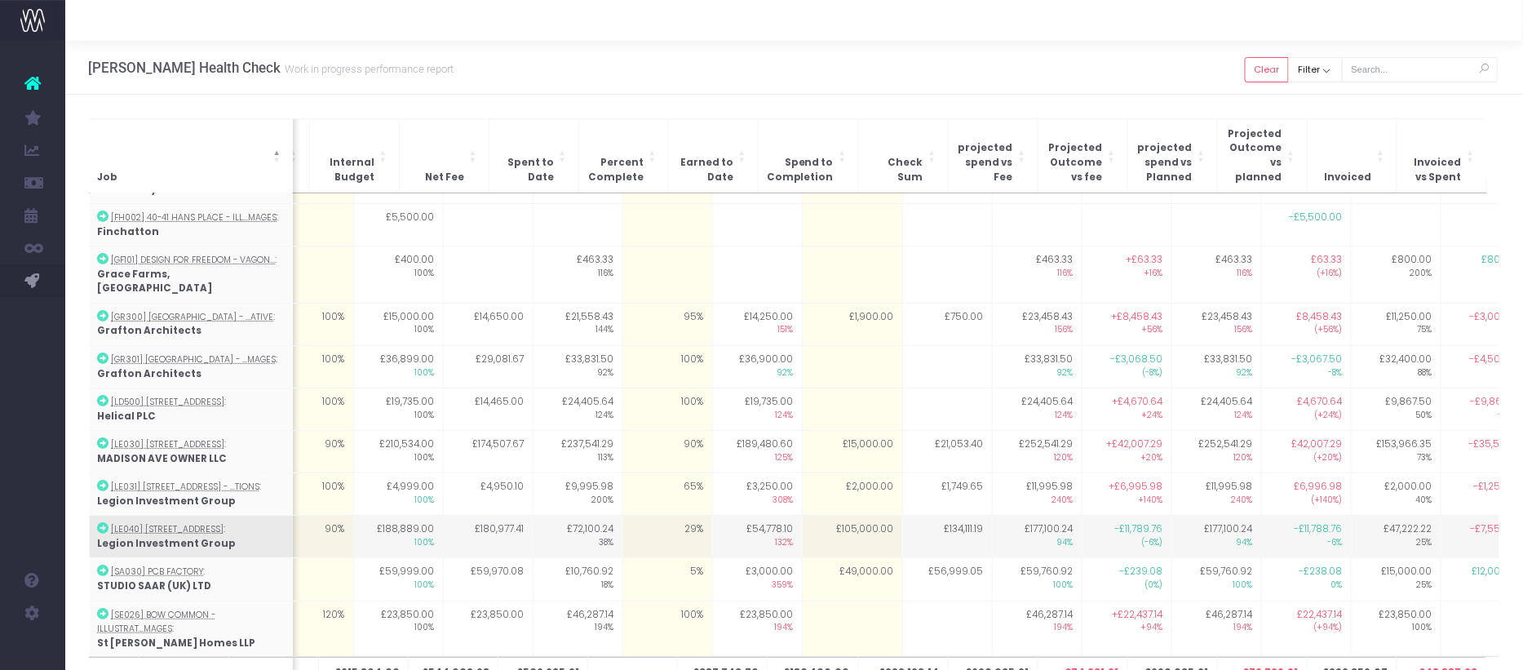
click at [838, 516] on td "£105,000.00" at bounding box center [852, 537] width 100 height 42
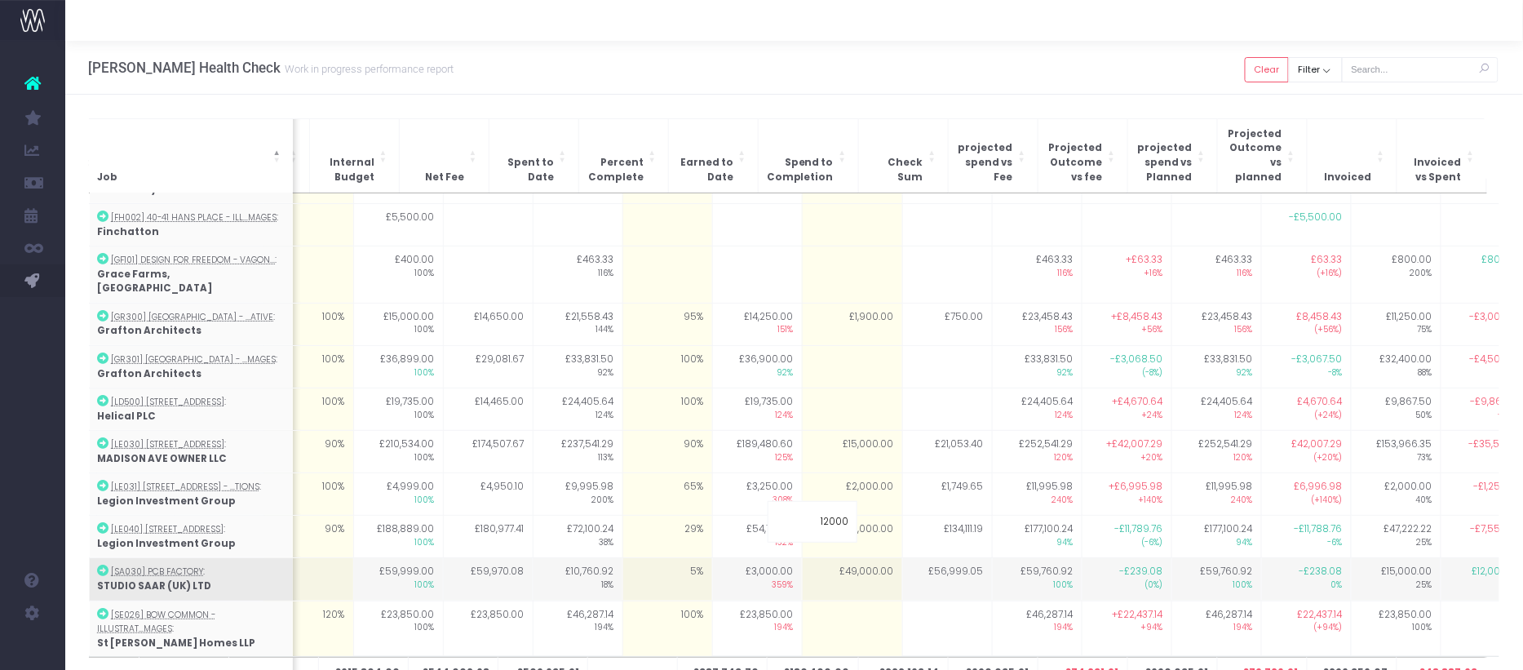
type input "120000"
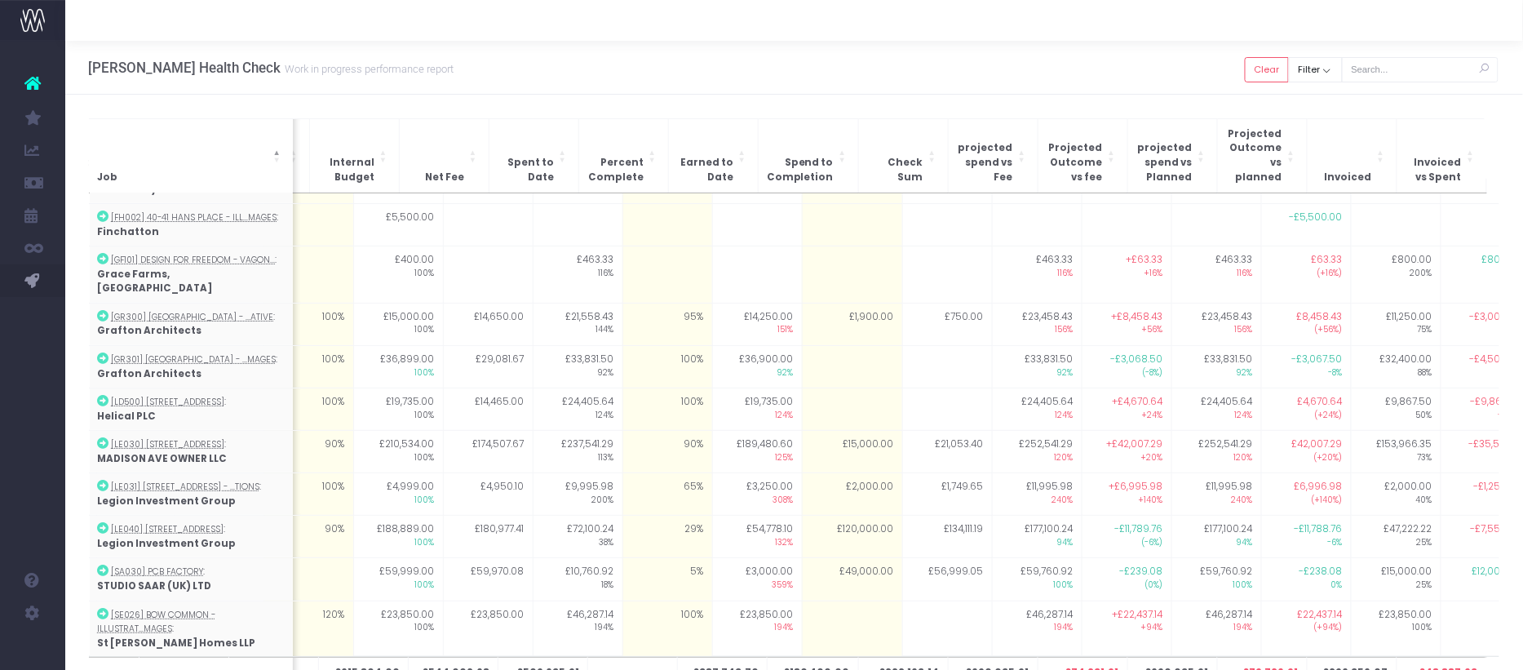
click at [772, 67] on div "Hayes Davidson Health Check Work in progress performance report Clear Filter Al…" at bounding box center [794, 68] width 1458 height 54
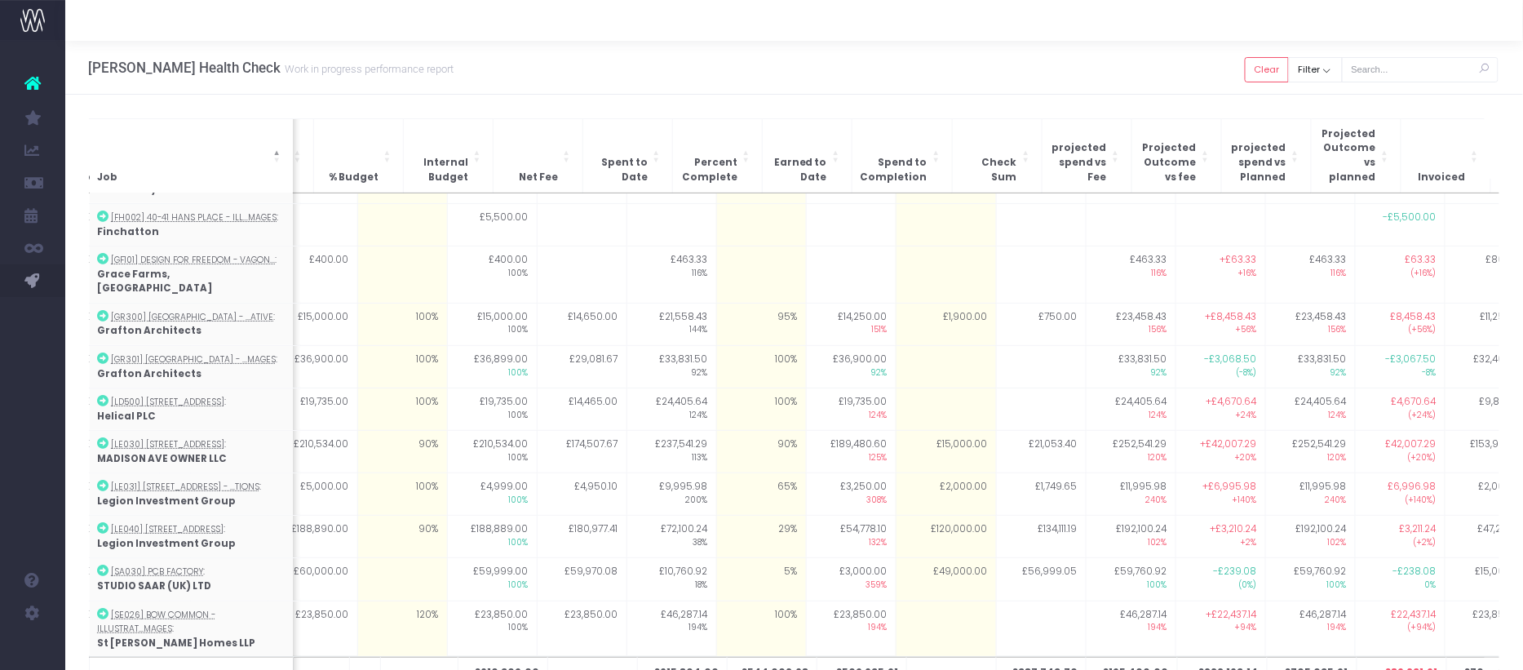
scroll to position [0, 225]
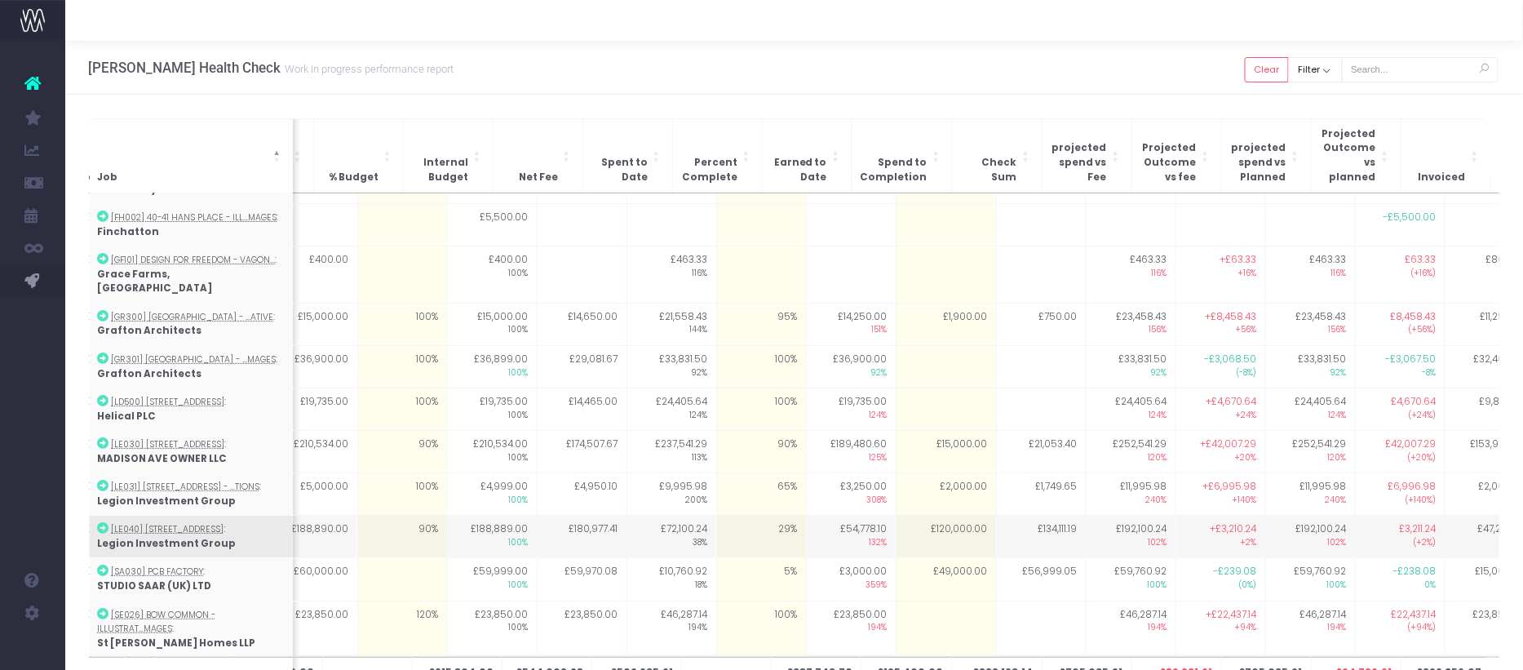
click at [902, 516] on td "£120,000.00" at bounding box center [946, 537] width 100 height 42
type input "116000"
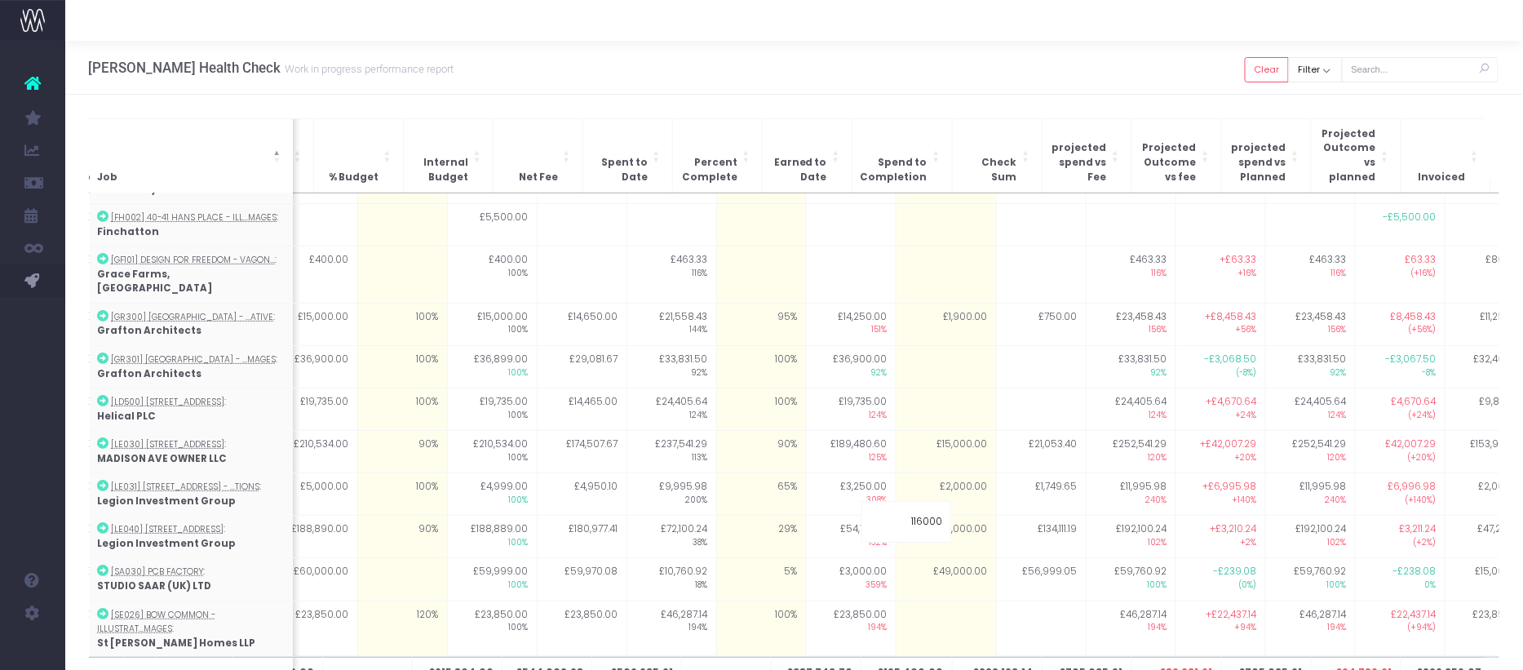
click at [751, 83] on div "Hayes Davidson Health Check Work in progress performance report Clear Filter Al…" at bounding box center [794, 68] width 1458 height 54
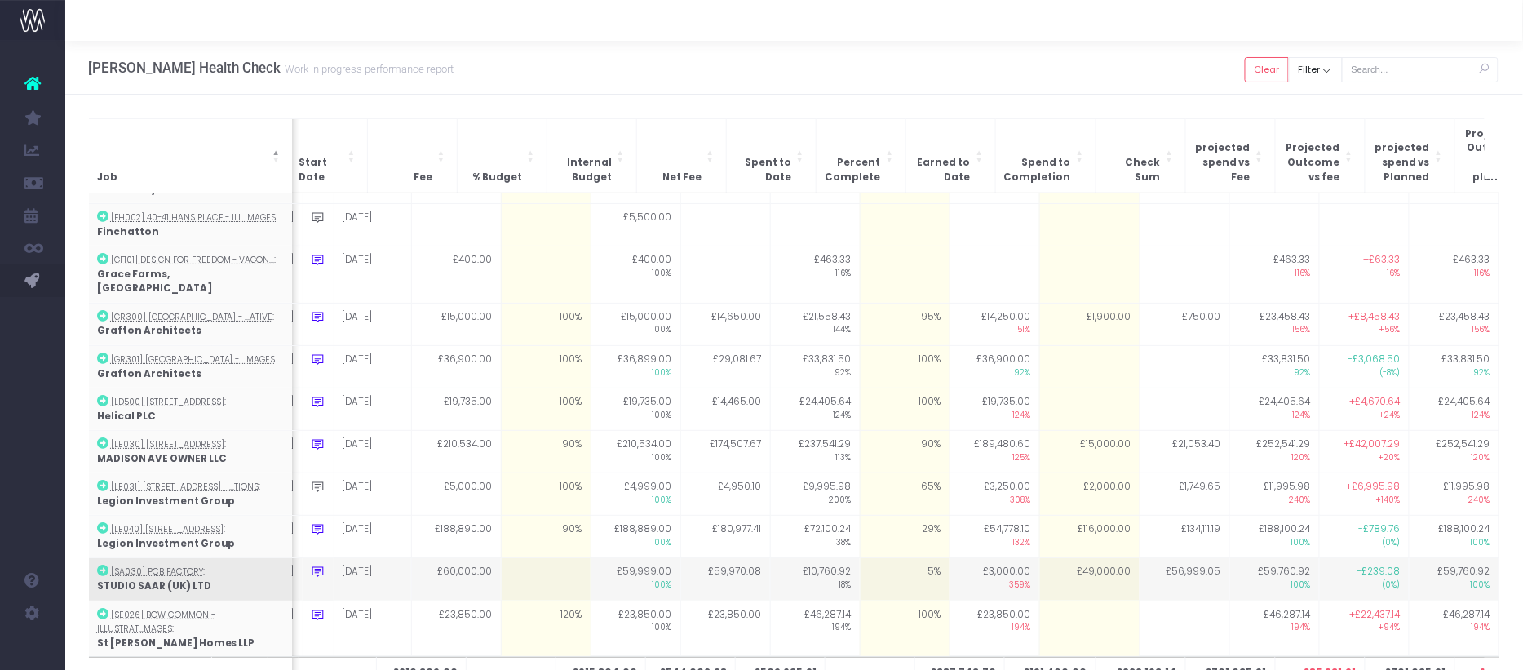
scroll to position [0, 0]
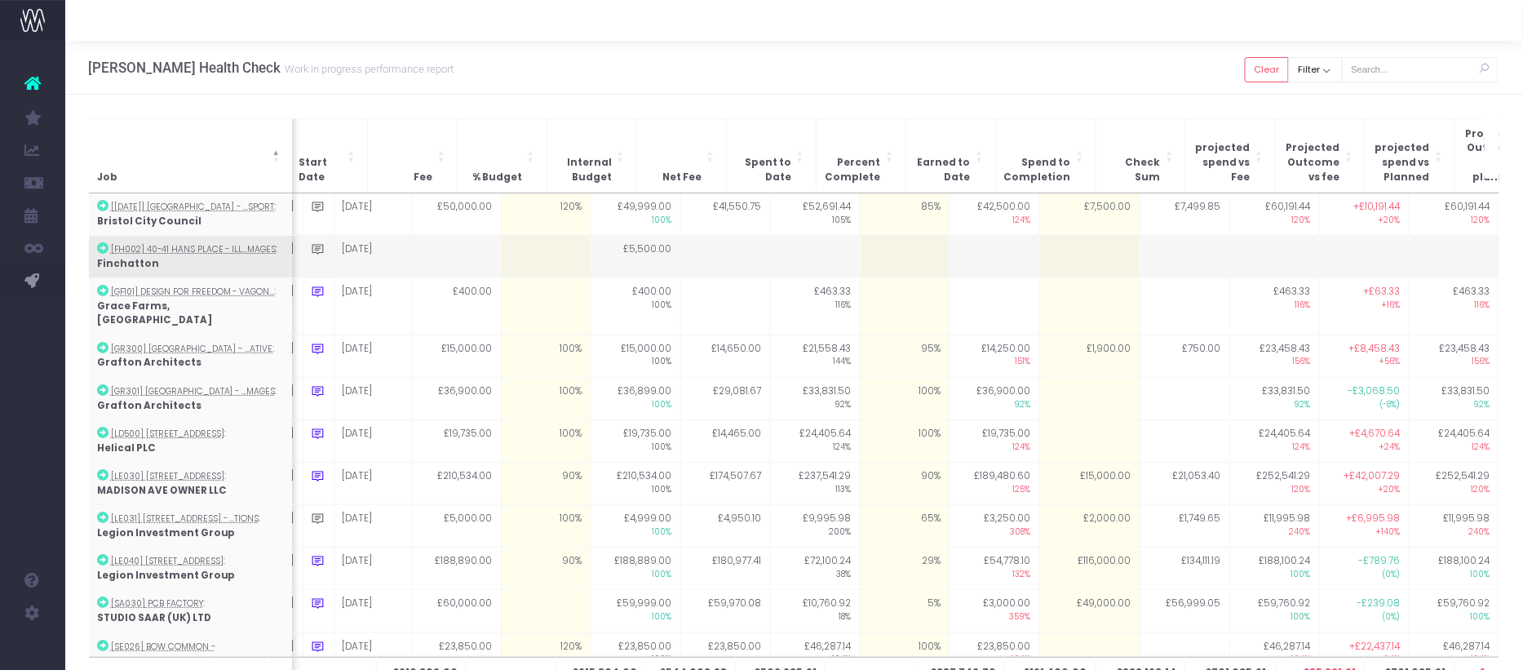
click at [501, 246] on td at bounding box center [546, 257] width 90 height 42
type input "100"
click at [458, 241] on td at bounding box center [456, 257] width 90 height 42
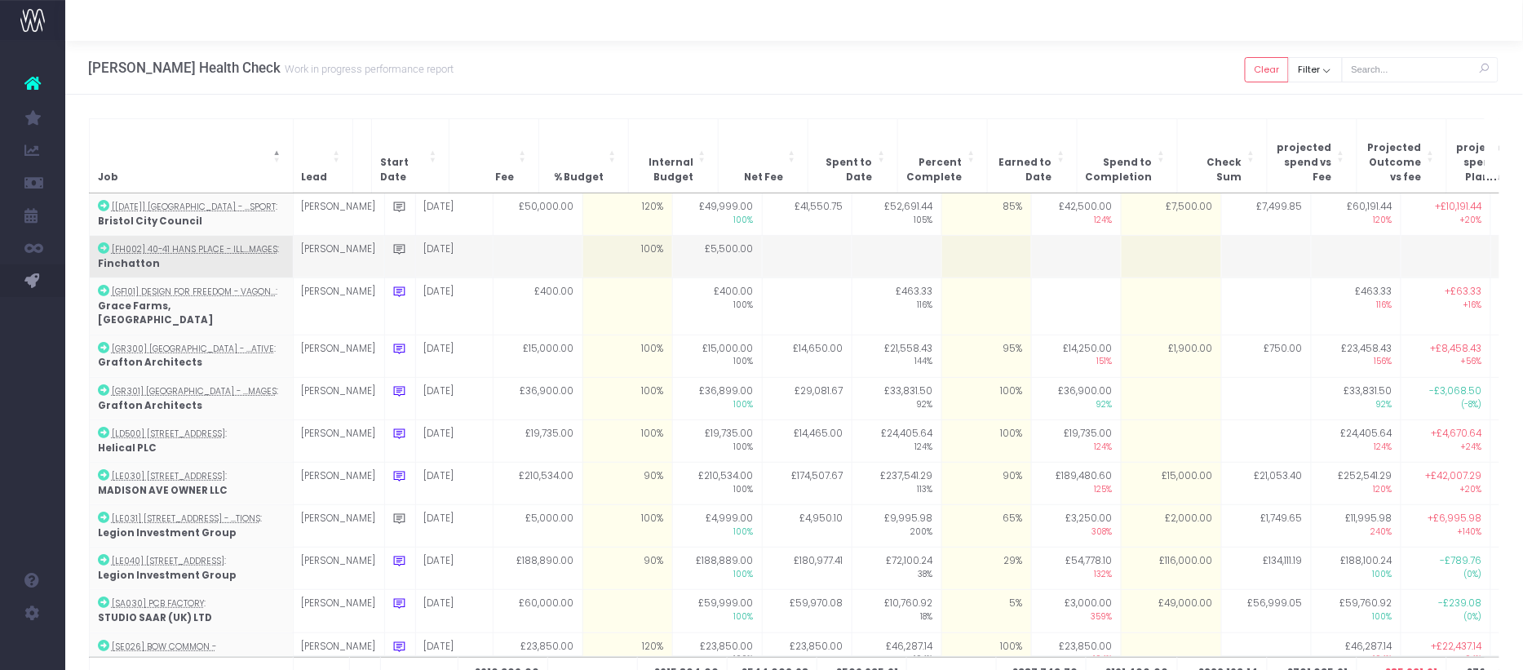
click at [393, 242] on icon at bounding box center [400, 249] width 14 height 14
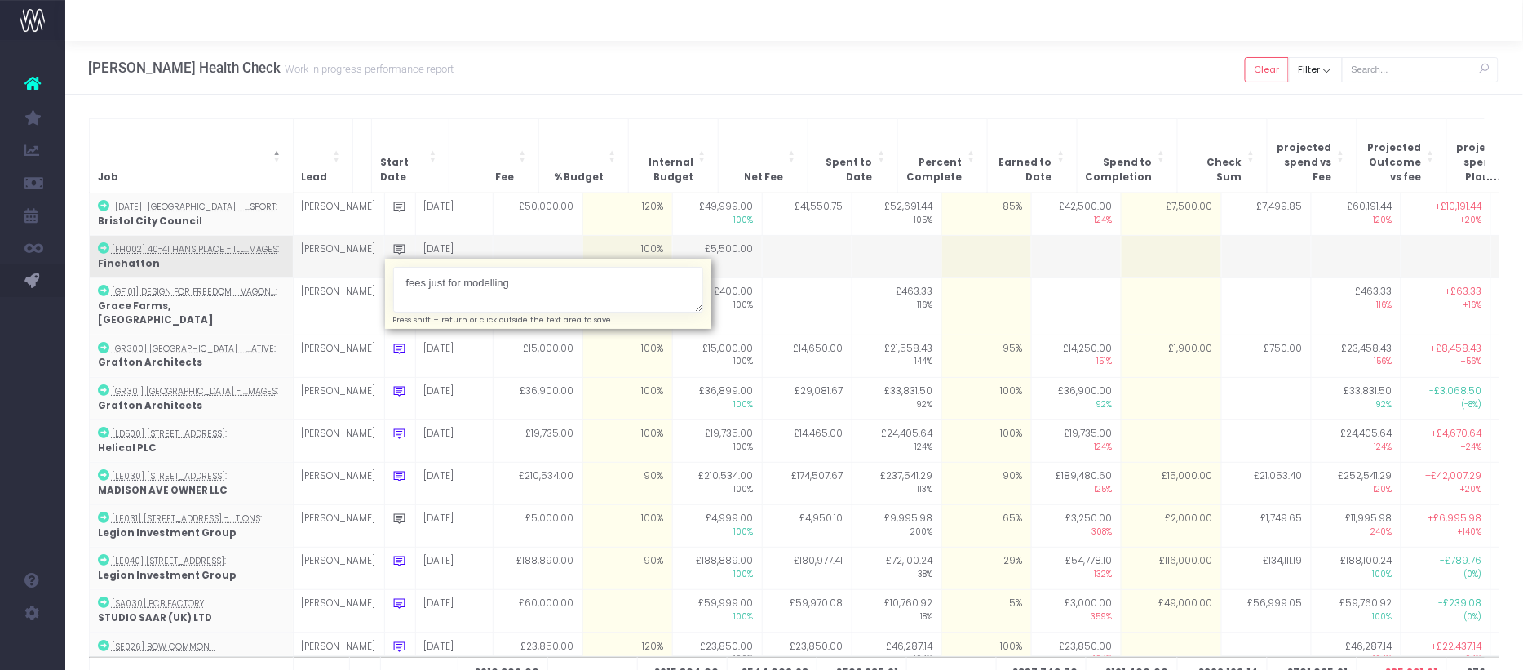
type textarea "fees just for modelling"
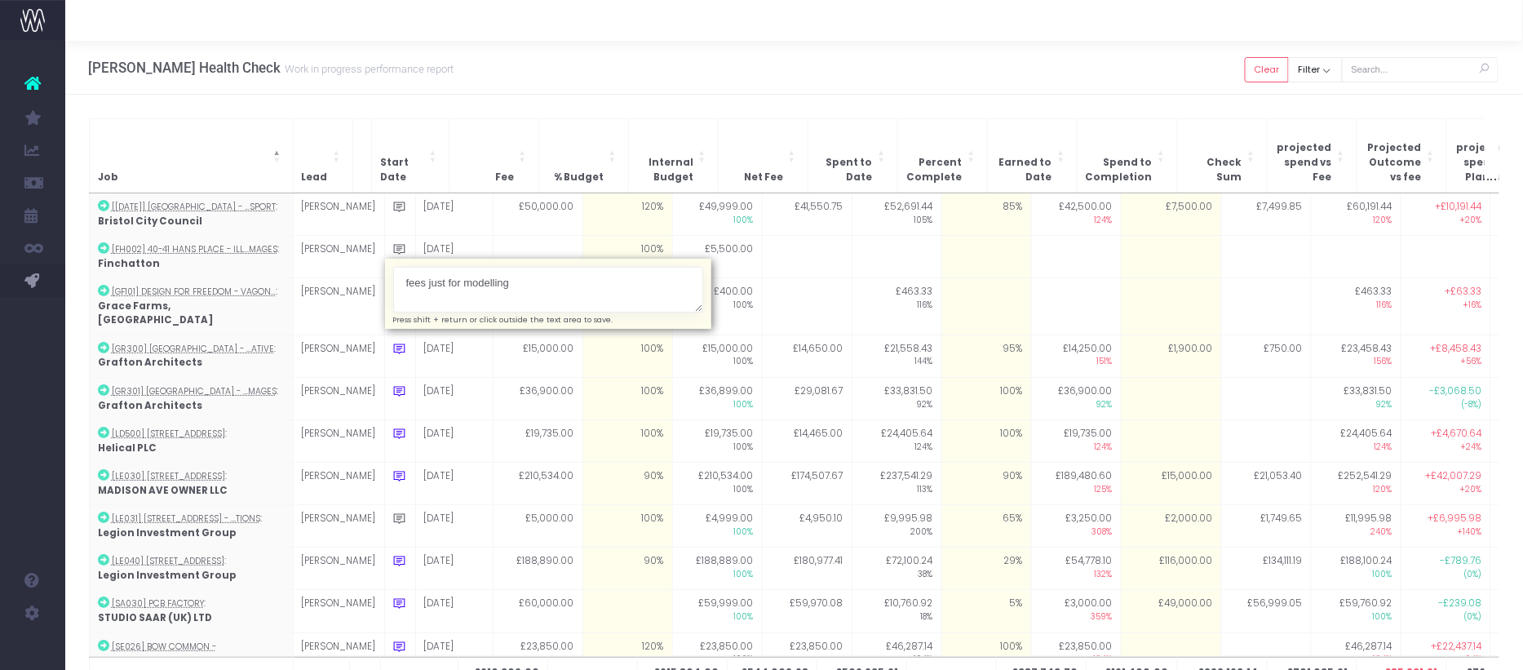
click at [618, 78] on div "Hayes Davidson Health Check Work in progress performance report Clear Filter Al…" at bounding box center [794, 68] width 1458 height 54
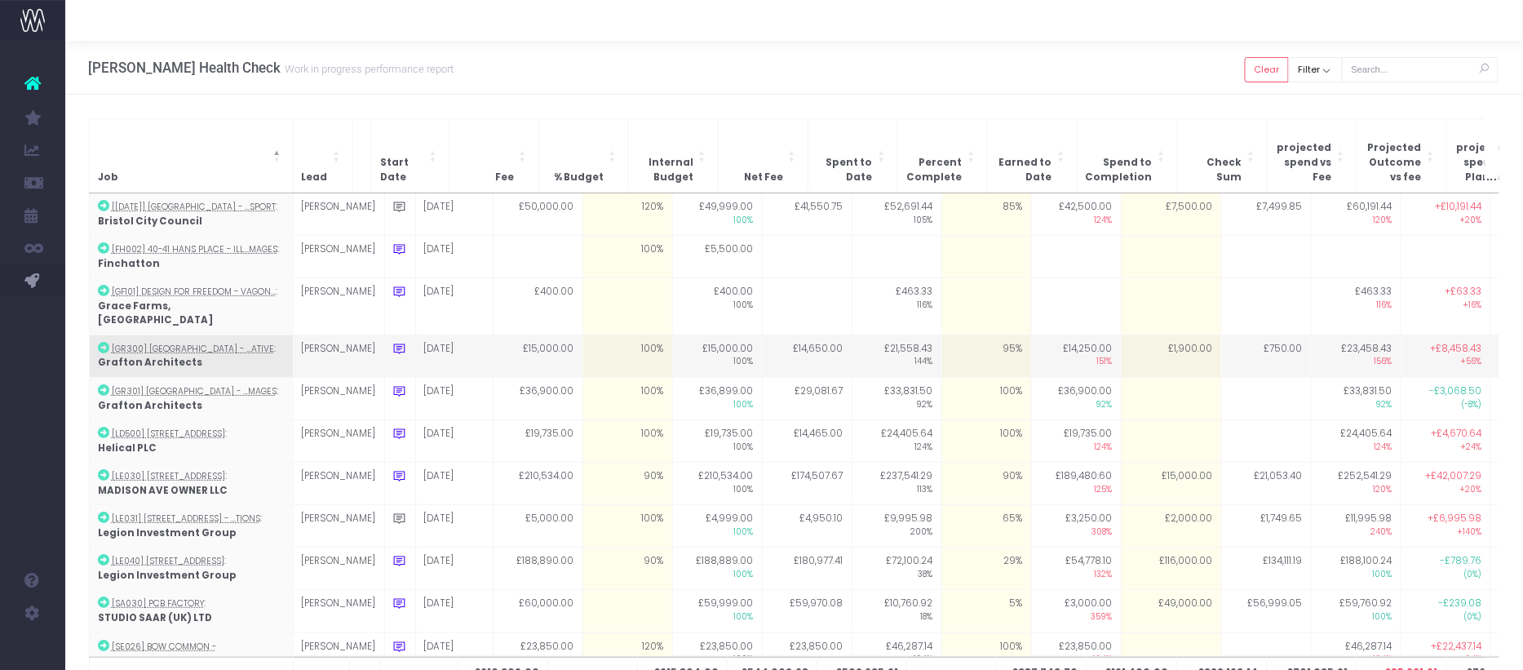
click at [1142, 335] on td "£1,900.00" at bounding box center [1171, 356] width 100 height 42
type input "800"
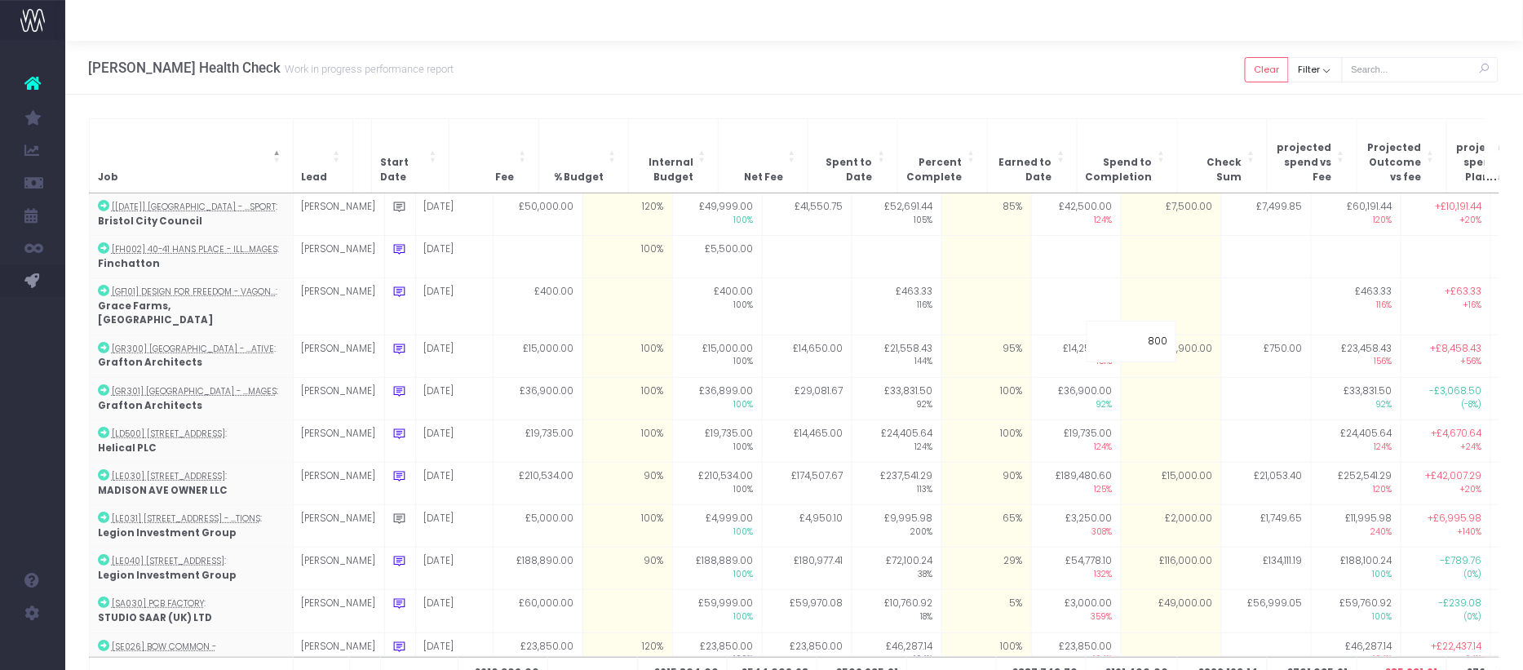
click at [1108, 55] on div "Hayes Davidson Health Check Work in progress performance report Clear Filter Al…" at bounding box center [794, 68] width 1458 height 54
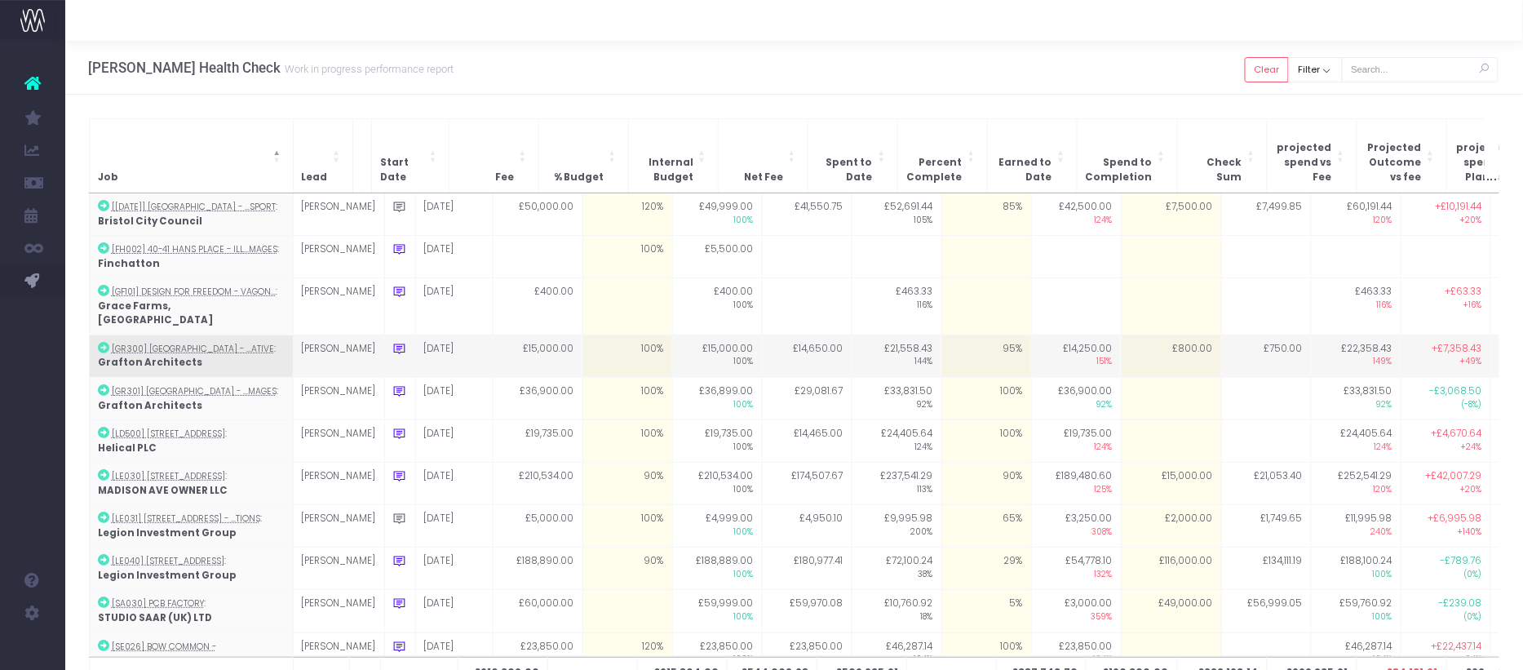
click at [1128, 335] on td "£800.00" at bounding box center [1171, 356] width 100 height 42
type input "800"
click at [973, 335] on td "95%" at bounding box center [987, 356] width 90 height 42
type input "95"
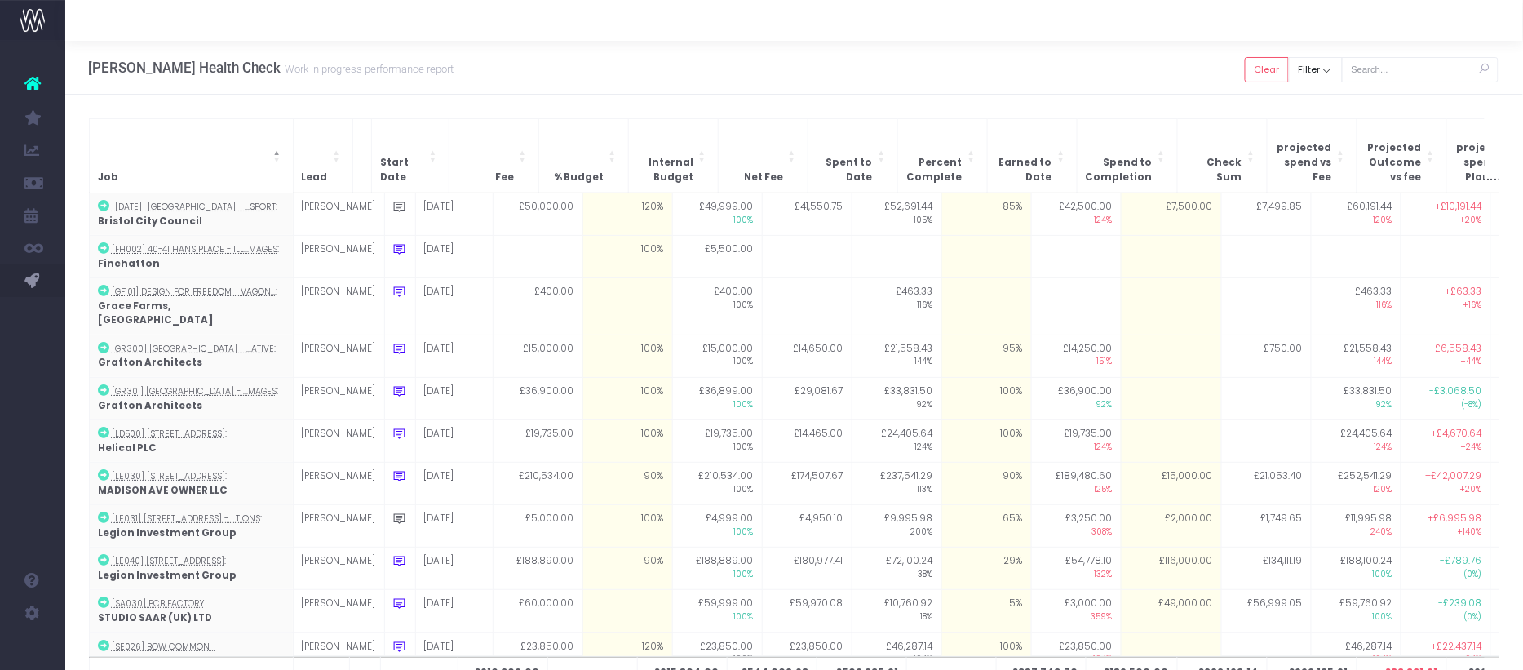
click at [1056, 62] on div "Hayes Davidson Health Check Work in progress performance report Clear Filter Al…" at bounding box center [794, 68] width 1458 height 54
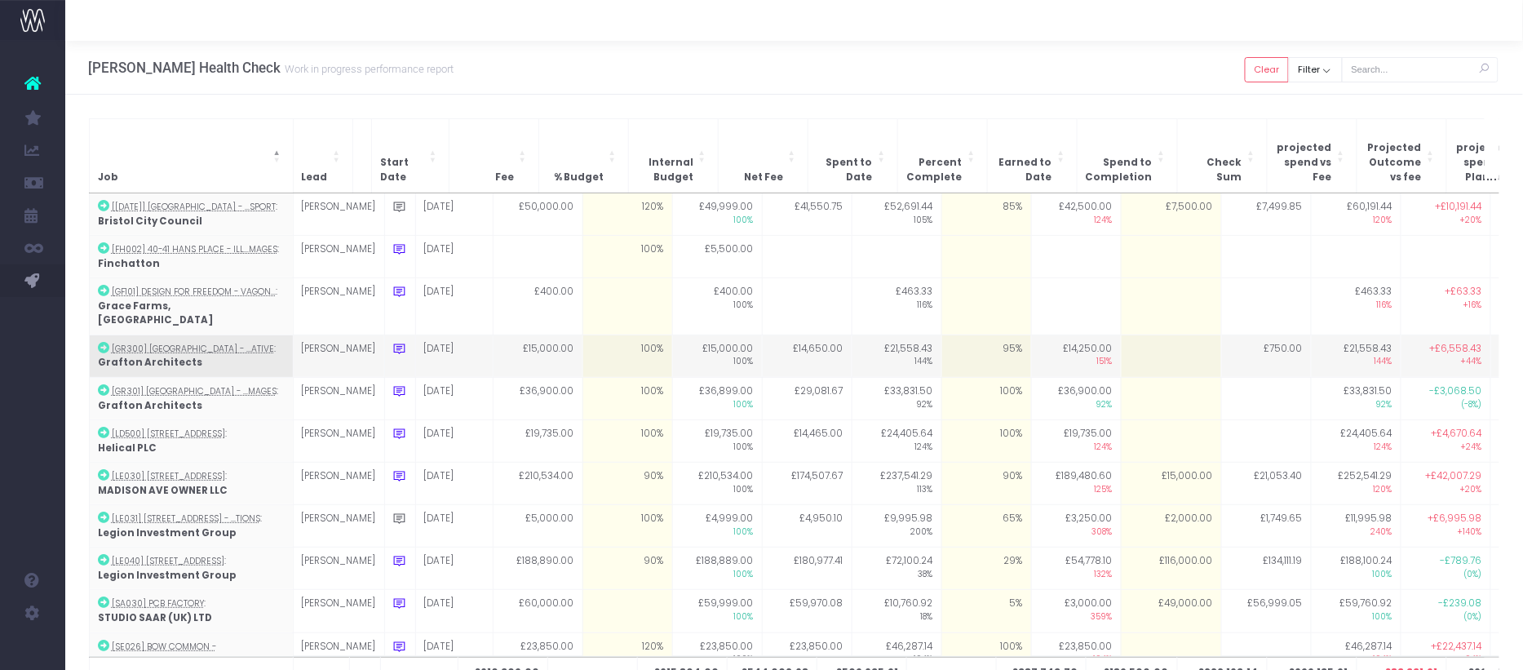
click at [968, 335] on td "95%" at bounding box center [987, 356] width 90 height 42
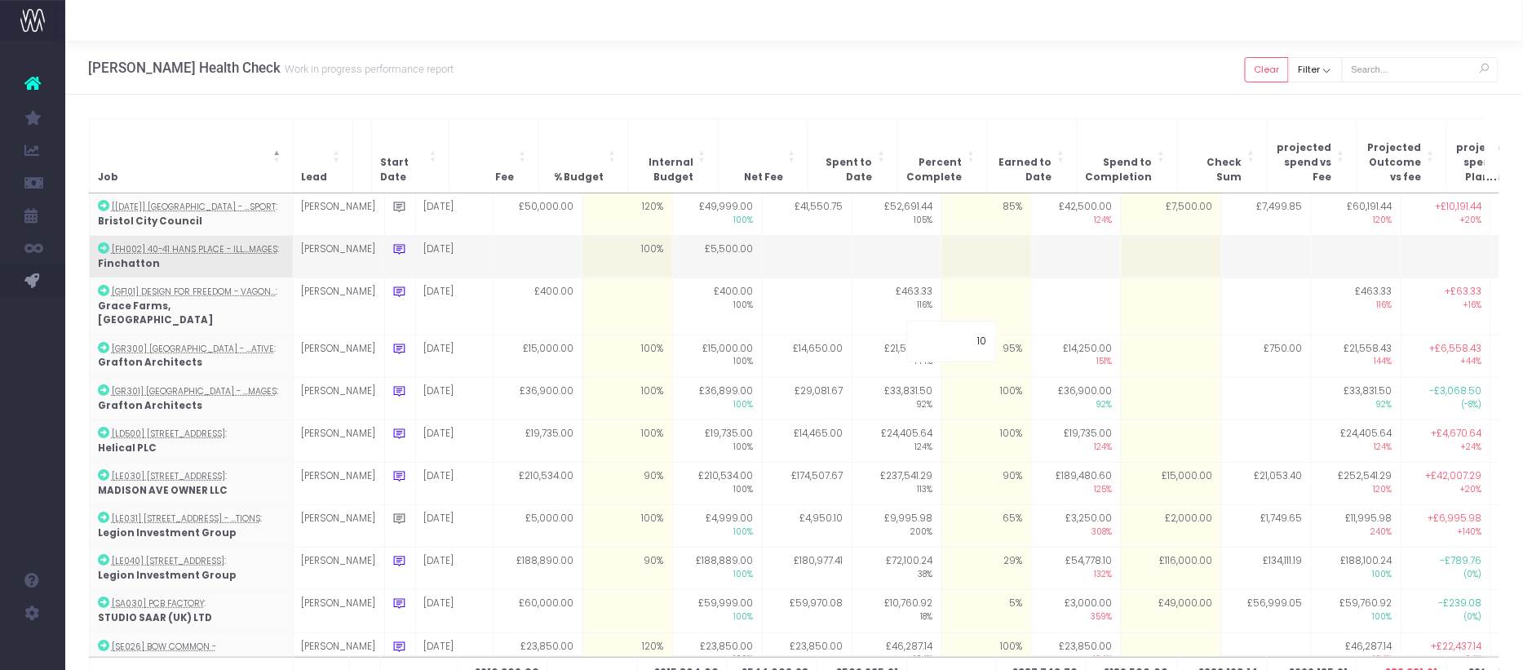
type input "100"
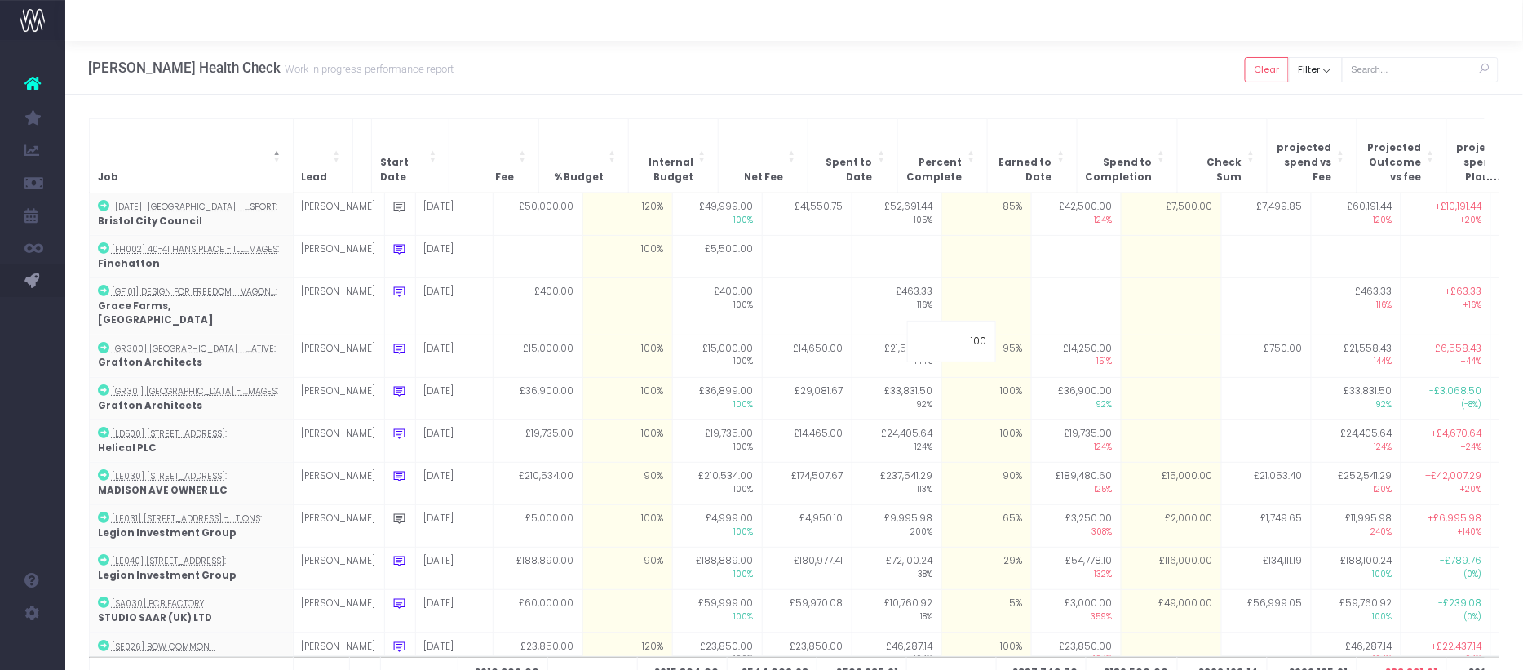
click at [1058, 114] on div "Job Lead Start Date Fee % Budget Internal Budget Net Fee Spent to Date Percent …" at bounding box center [794, 417] width 1458 height 645
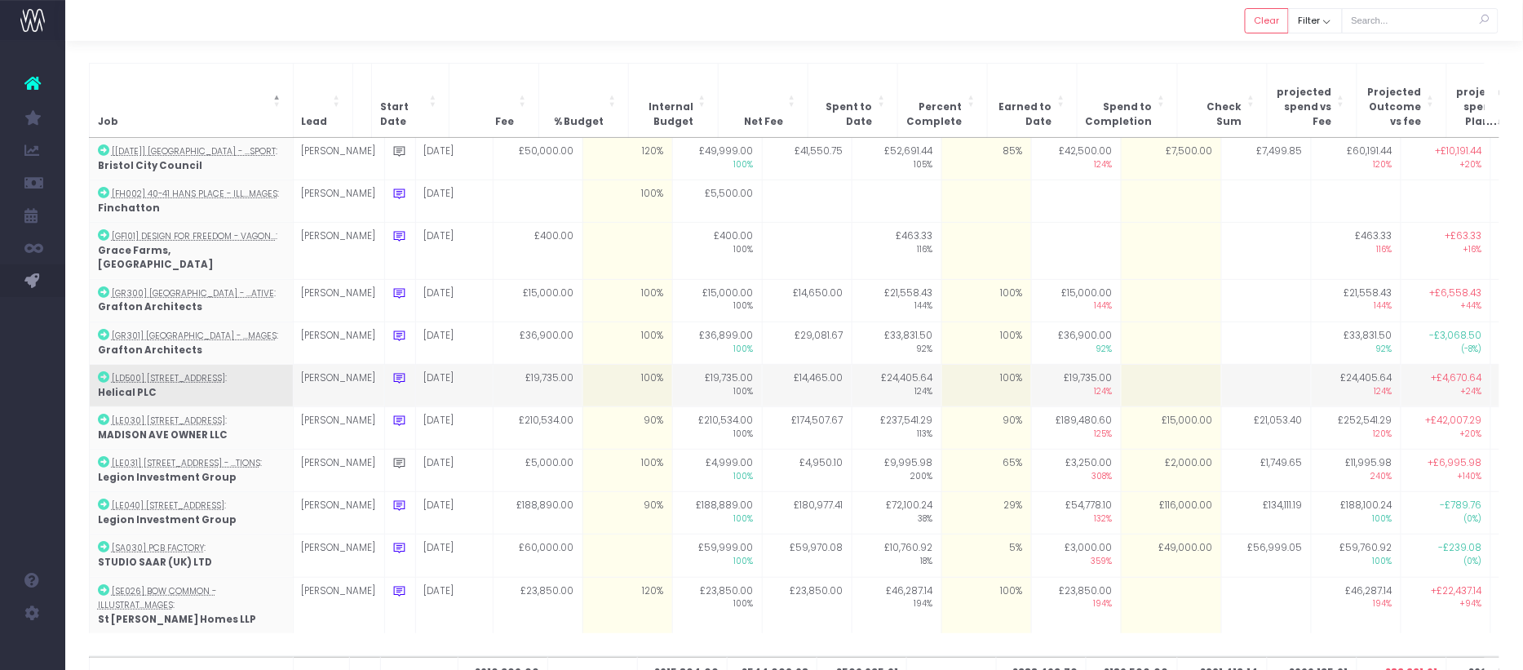
click at [393, 371] on icon at bounding box center [400, 378] width 14 height 14
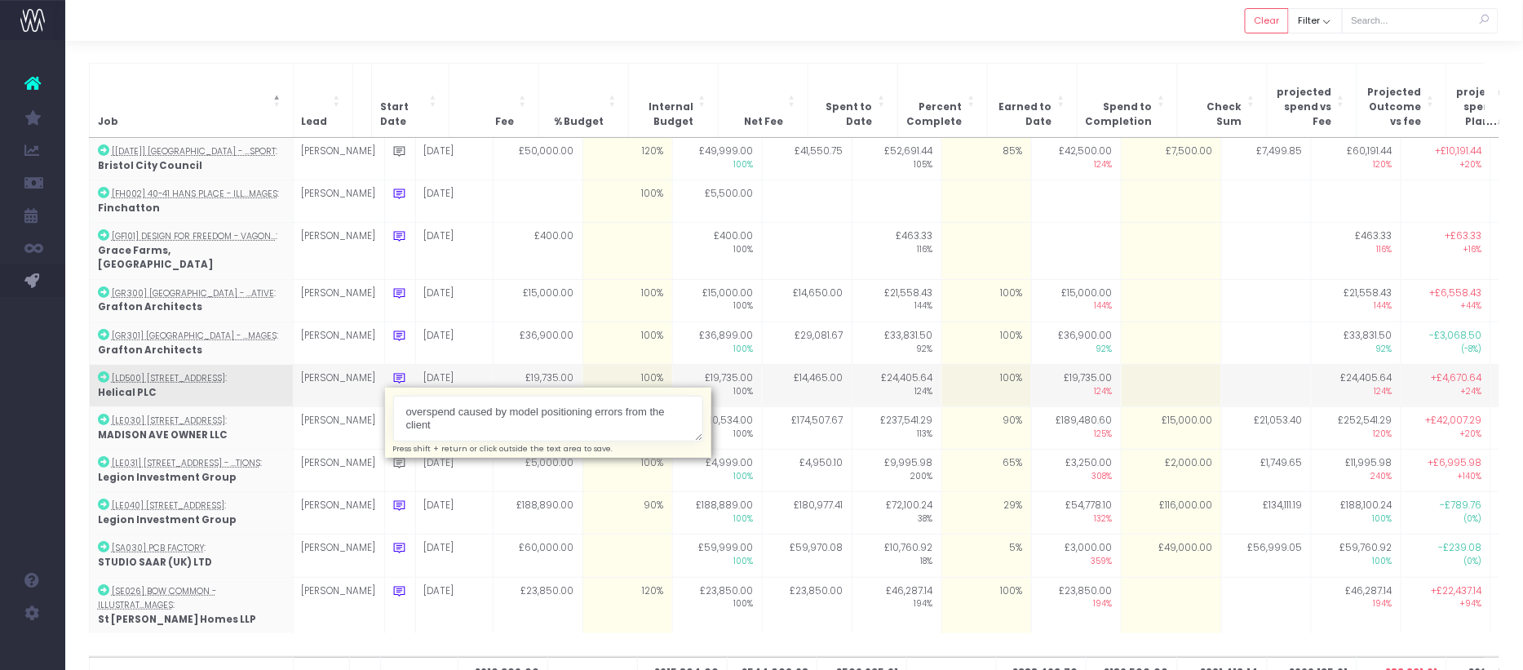
click at [467, 396] on textarea "overspend caused by model positioning errors from the client" at bounding box center [548, 419] width 310 height 47
click at [395, 396] on textarea "overspend caused by model positioning errors from the client" at bounding box center [548, 419] width 310 height 47
click at [569, 409] on textarea "overspend caused by model positioning errors from the client" at bounding box center [548, 419] width 310 height 47
click at [399, 397] on textarea "overspend caused by model positioning errors from the client" at bounding box center [548, 419] width 310 height 47
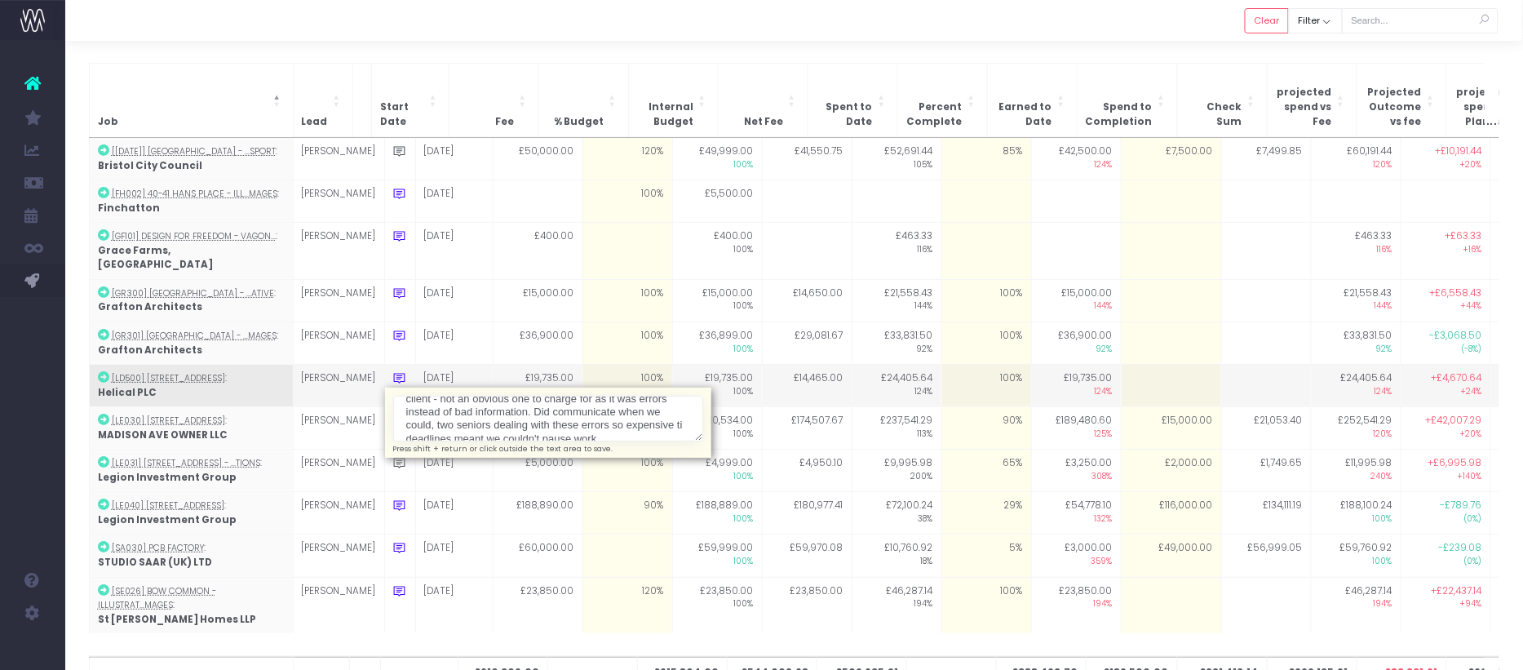
scroll to position [30, 0]
type textarea "overspend caused by model positioning errors from the client - not an obvious o…"
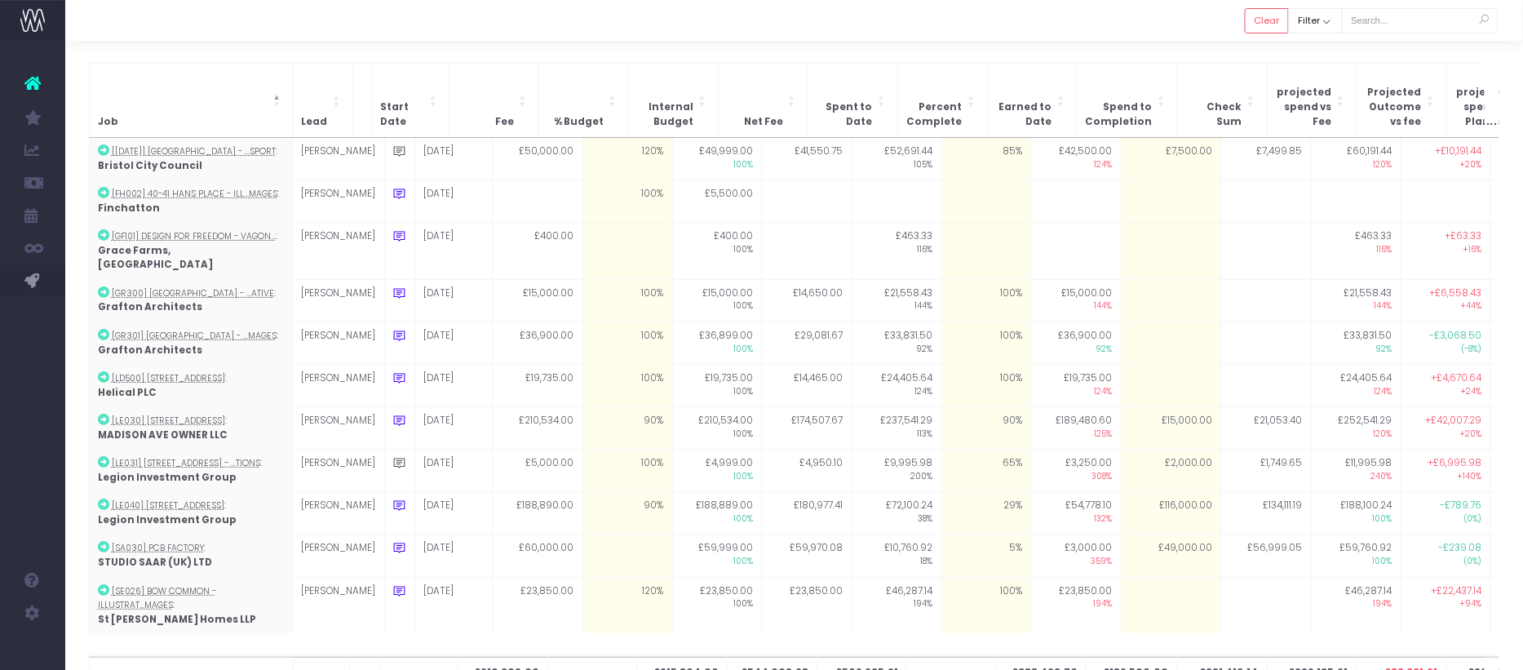
click at [623, 42] on div "Job Lead Start Date Fee % Budget Internal Budget Net Fee Spent to Date Percent …" at bounding box center [794, 390] width 1458 height 702
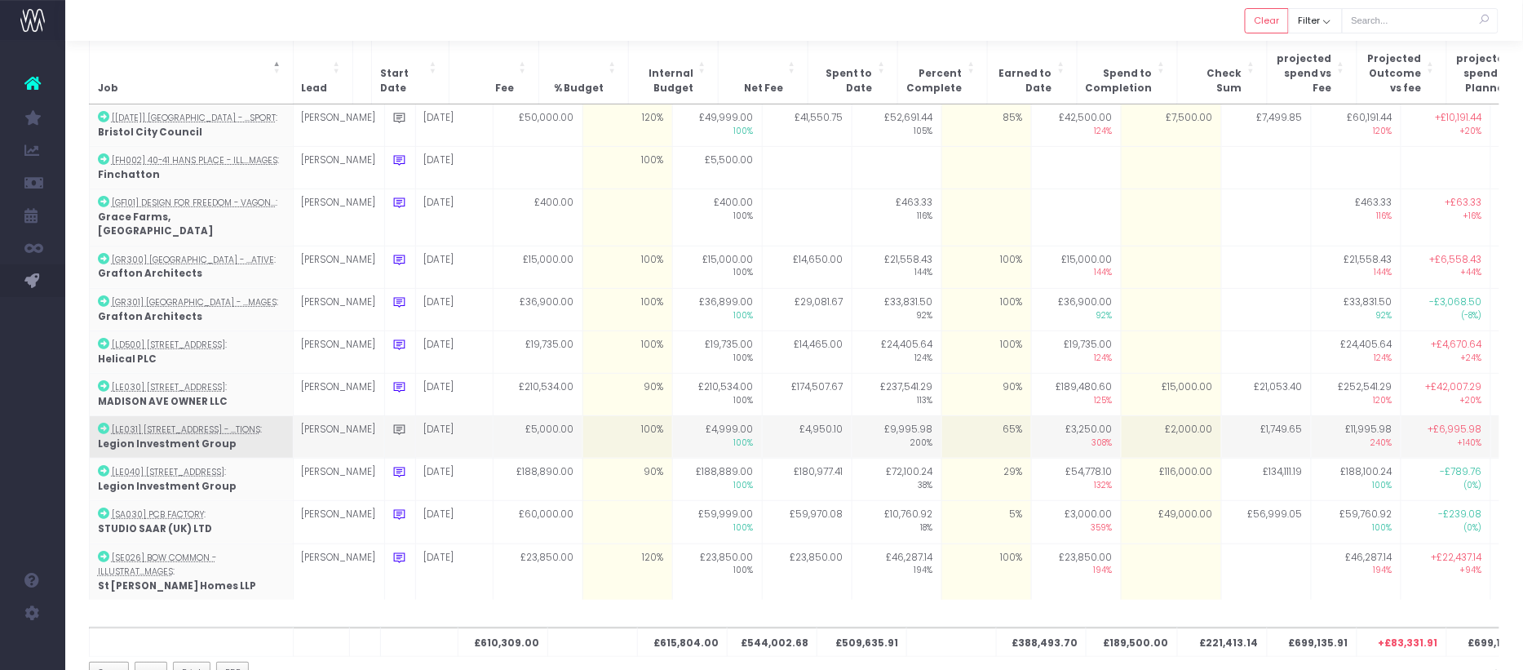
scroll to position [112, 0]
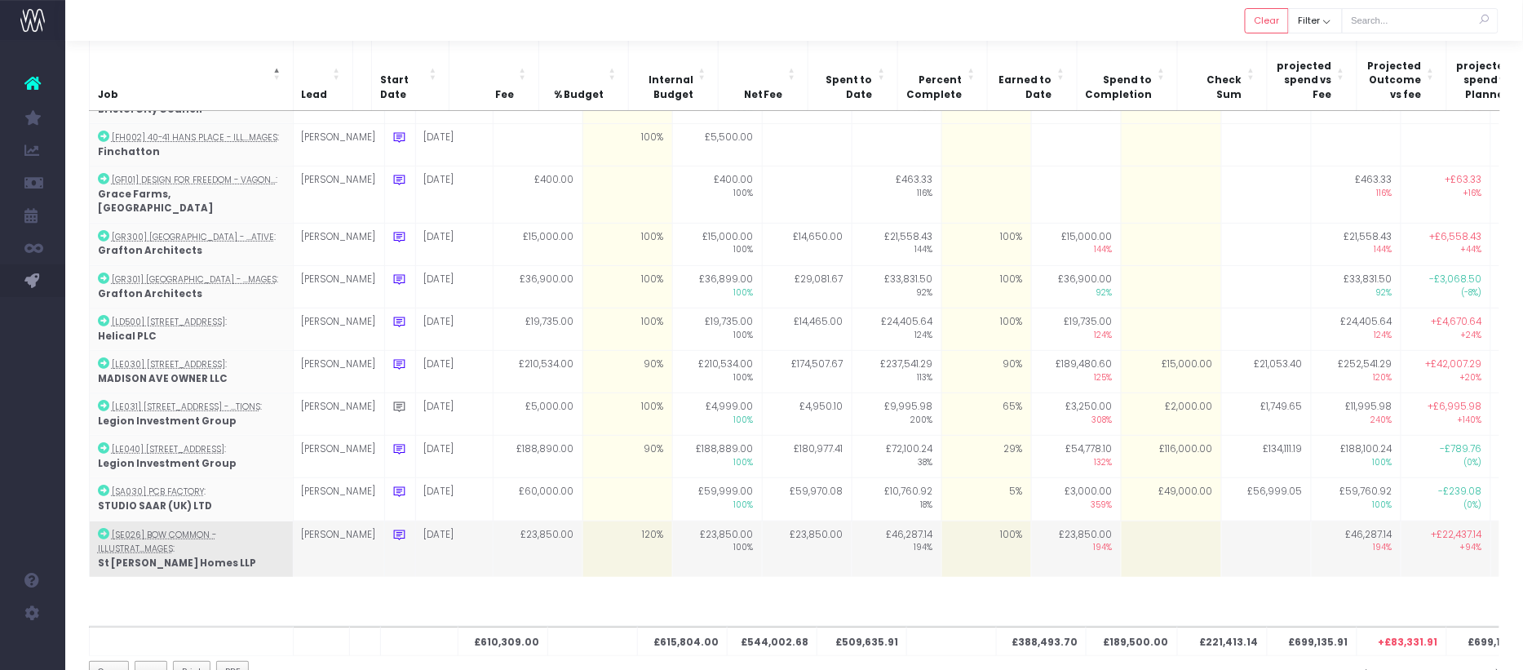
click at [384, 521] on td at bounding box center [399, 549] width 31 height 56
click at [393, 528] on icon at bounding box center [400, 535] width 14 height 14
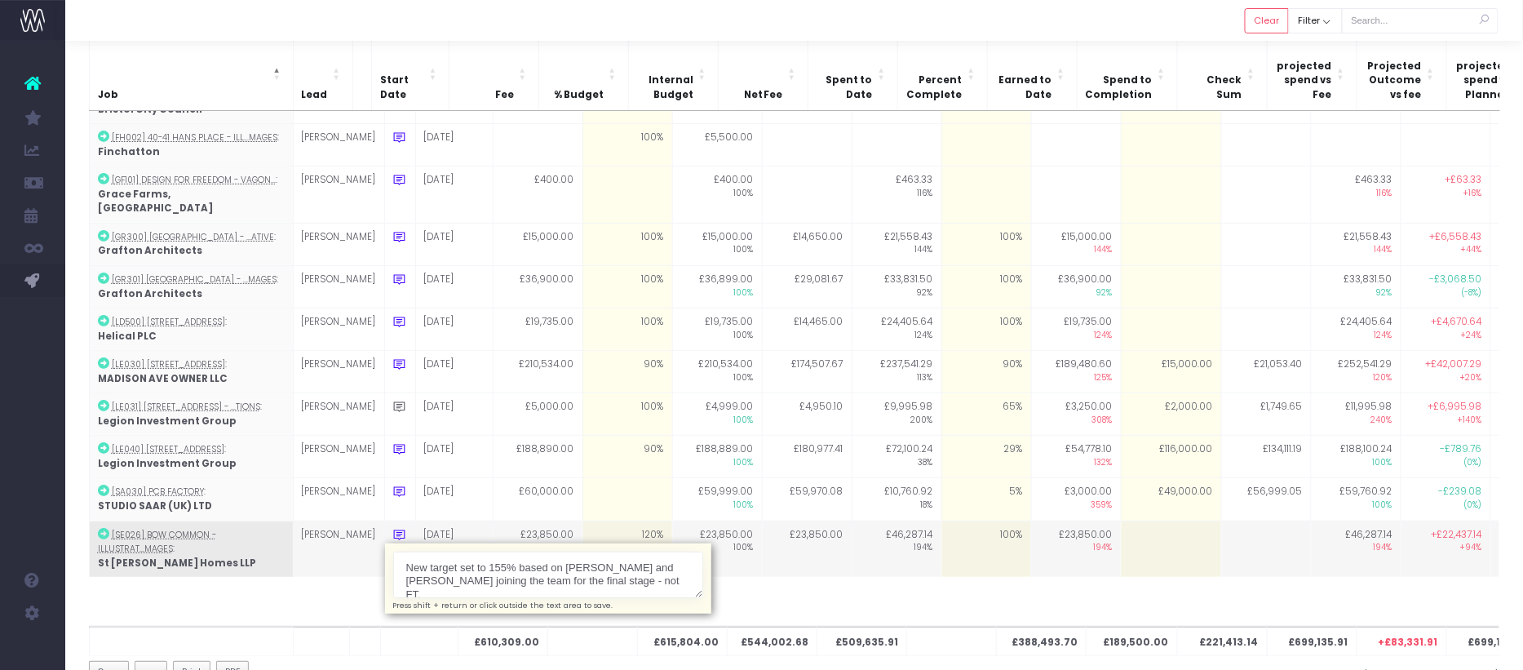
click at [544, 552] on textarea "New target set to 155% based on Sam and Ana joining the team for the final stag…" at bounding box center [548, 575] width 310 height 47
drag, startPoint x: 565, startPoint y: 547, endPoint x: 352, endPoint y: 534, distance: 214.2
click at [385, 543] on div "New target set to 155% based on Sam and Ana joining the team for the final stag…" at bounding box center [548, 578] width 326 height 70
type textarea "New target set to 155% based on Sam and Ana joining the team for the final stag…"
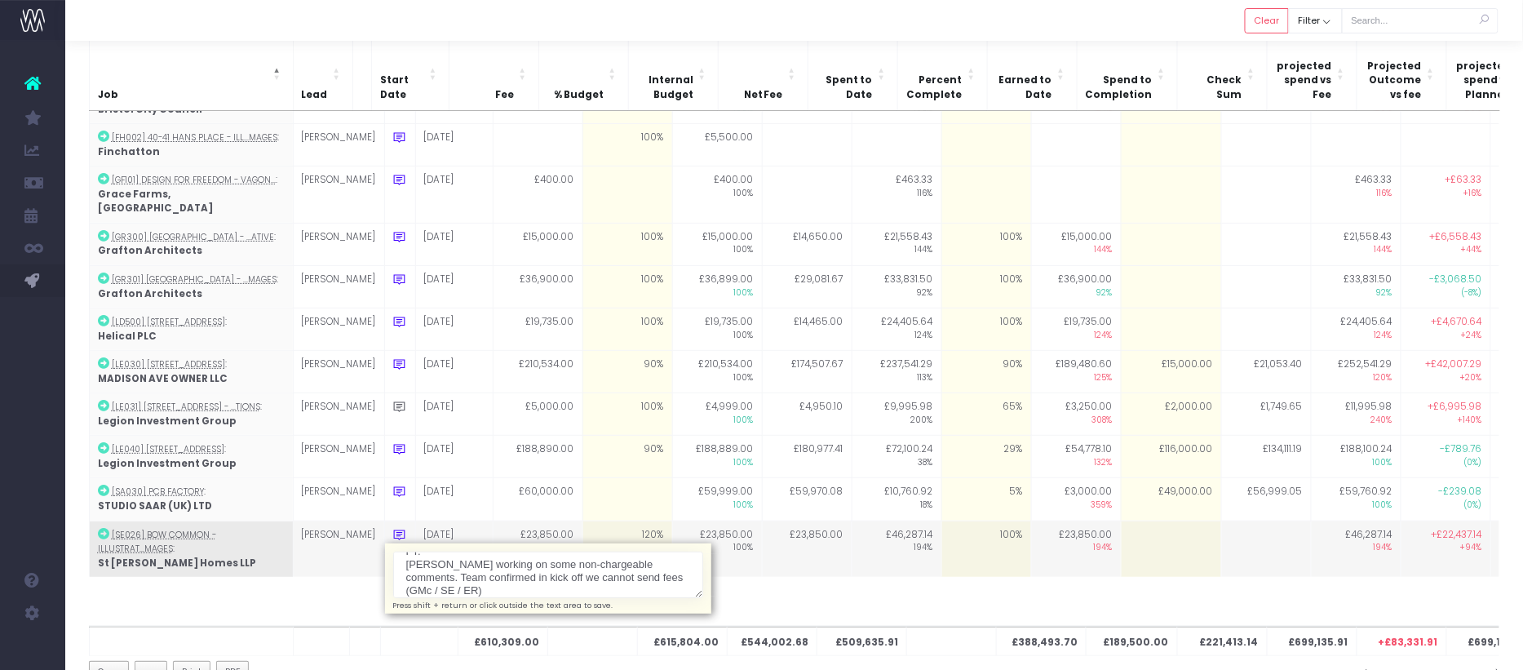
scroll to position [39, 0]
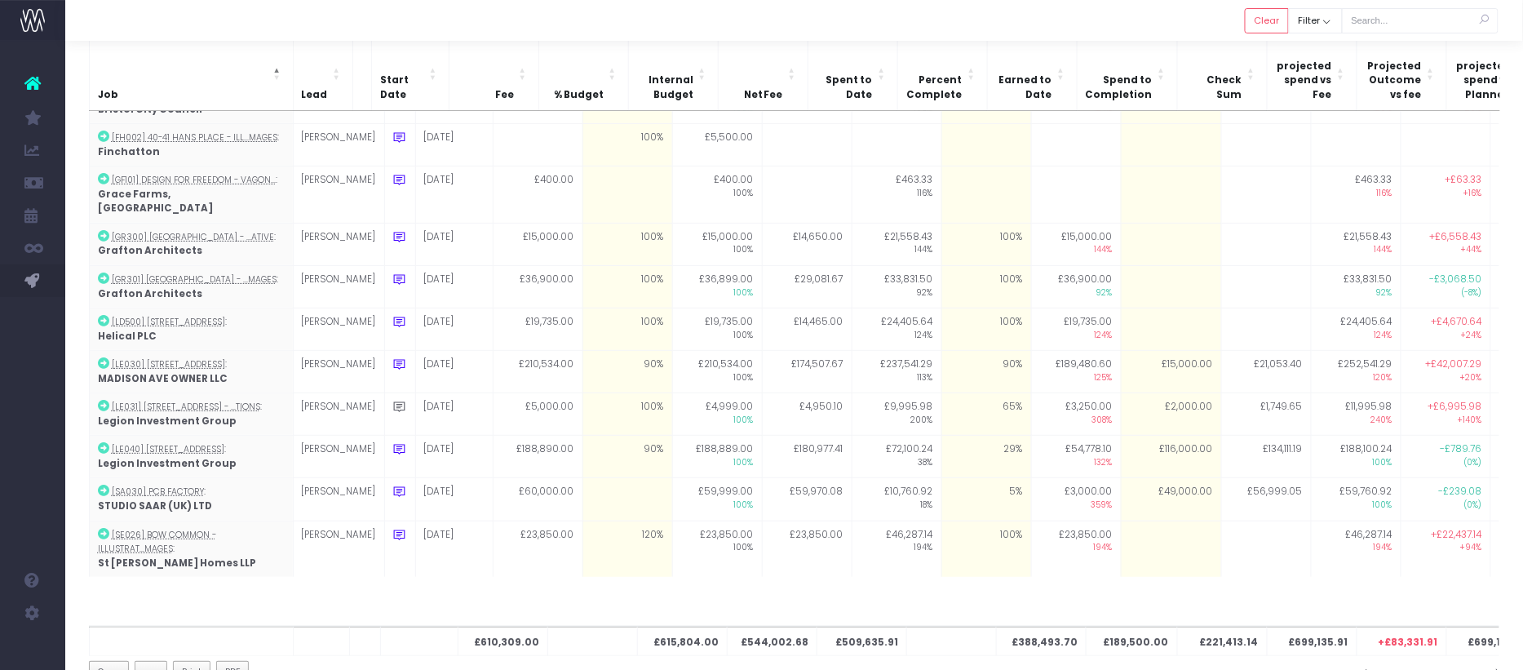
click at [847, 577] on div "£610,309.00 £615,804.00 £544,002.68 £509,635.91 £388,493.70 £189,500.00 £221,41…" at bounding box center [794, 354] width 1411 height 545
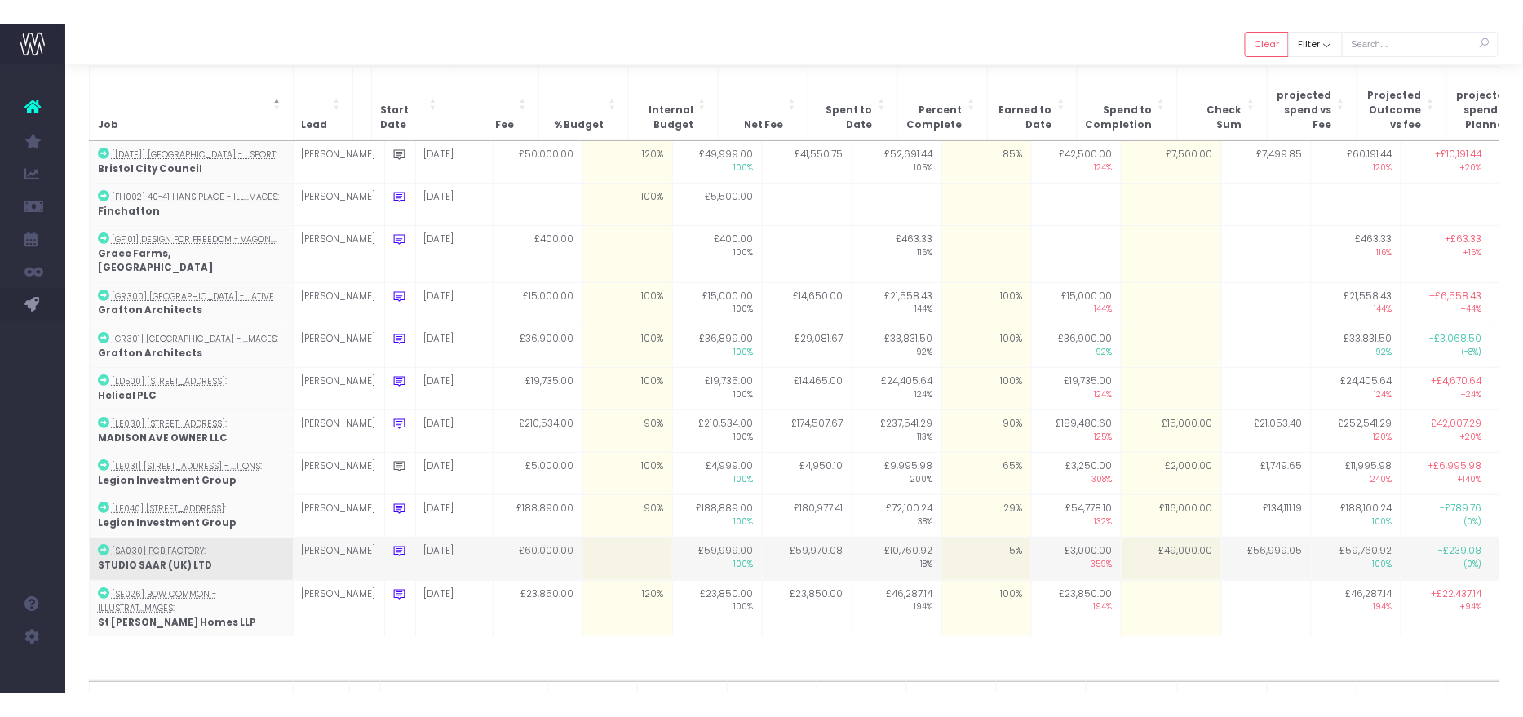
scroll to position [77, 0]
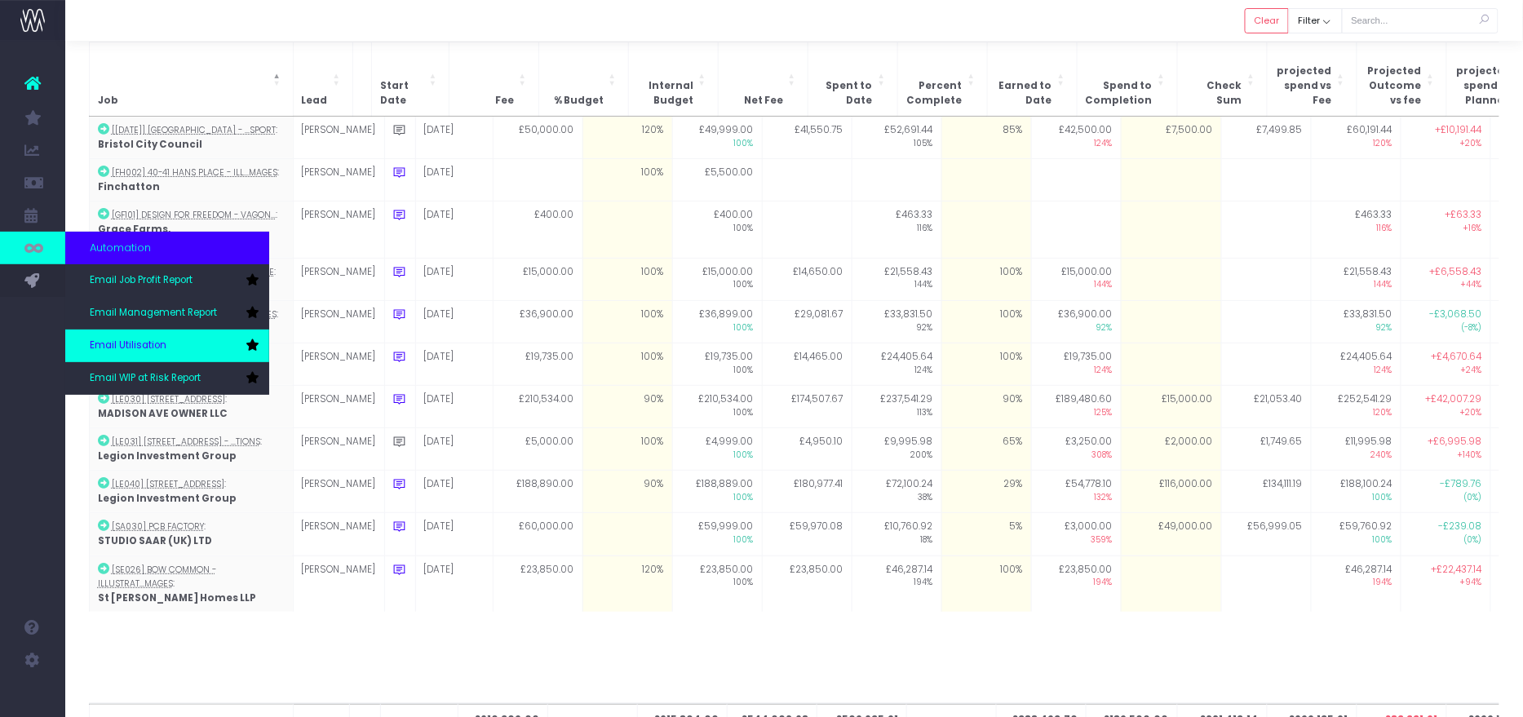
click at [129, 335] on link "Email Utilisation" at bounding box center [167, 346] width 204 height 33
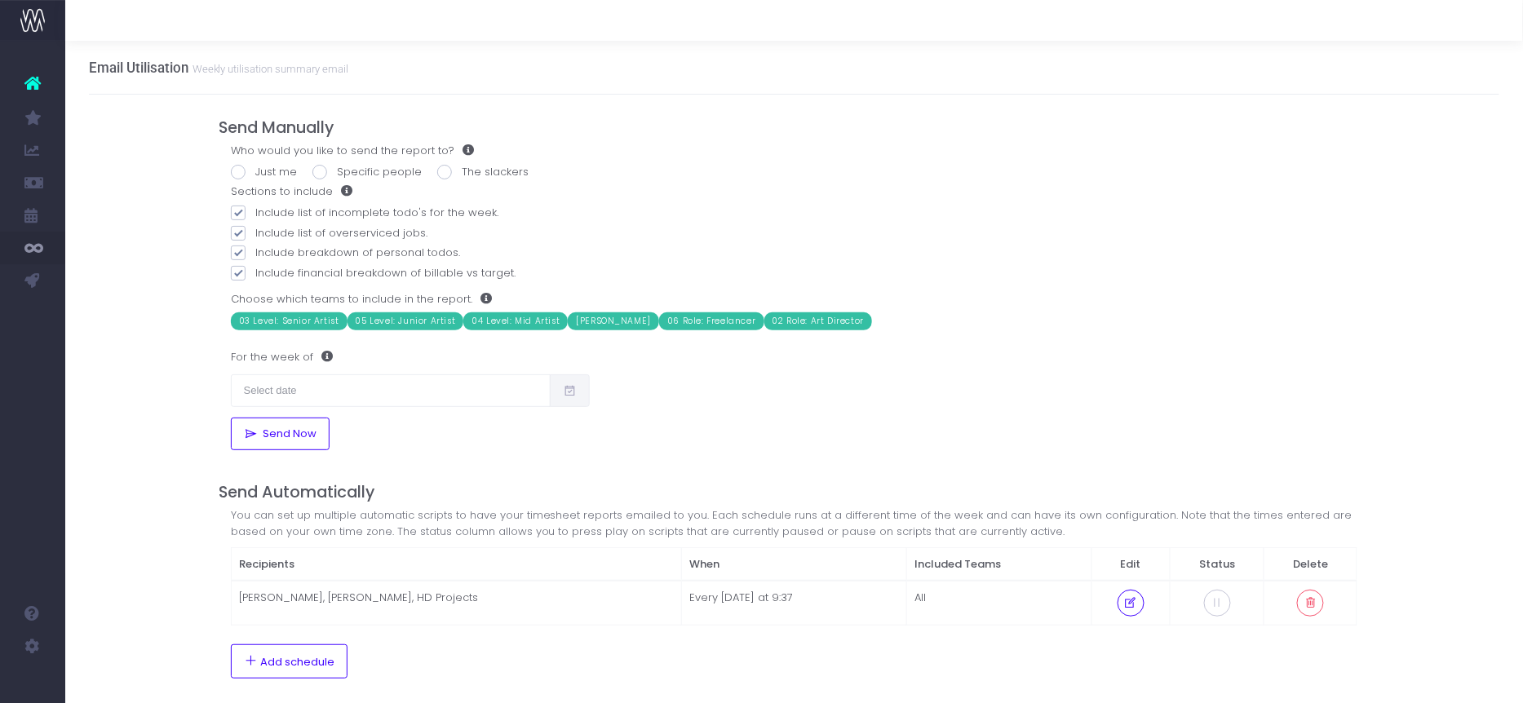
click at [237, 171] on span at bounding box center [238, 172] width 15 height 15
click at [255, 171] on input "Just me" at bounding box center [260, 169] width 11 height 11
radio input "true"
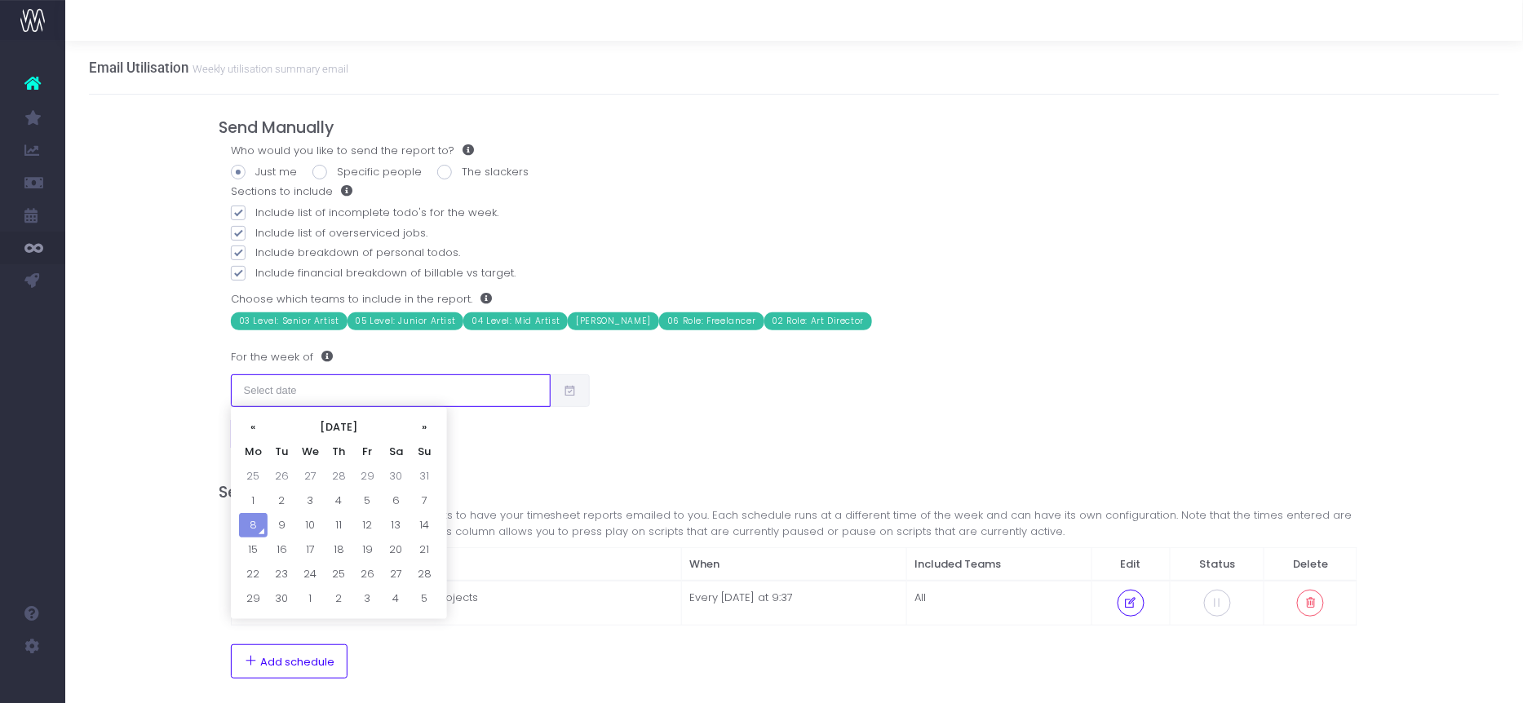
click at [334, 383] on input "text" at bounding box center [391, 390] width 321 height 33
click at [255, 502] on td "1" at bounding box center [253, 501] width 29 height 24
type input "[DATE]"
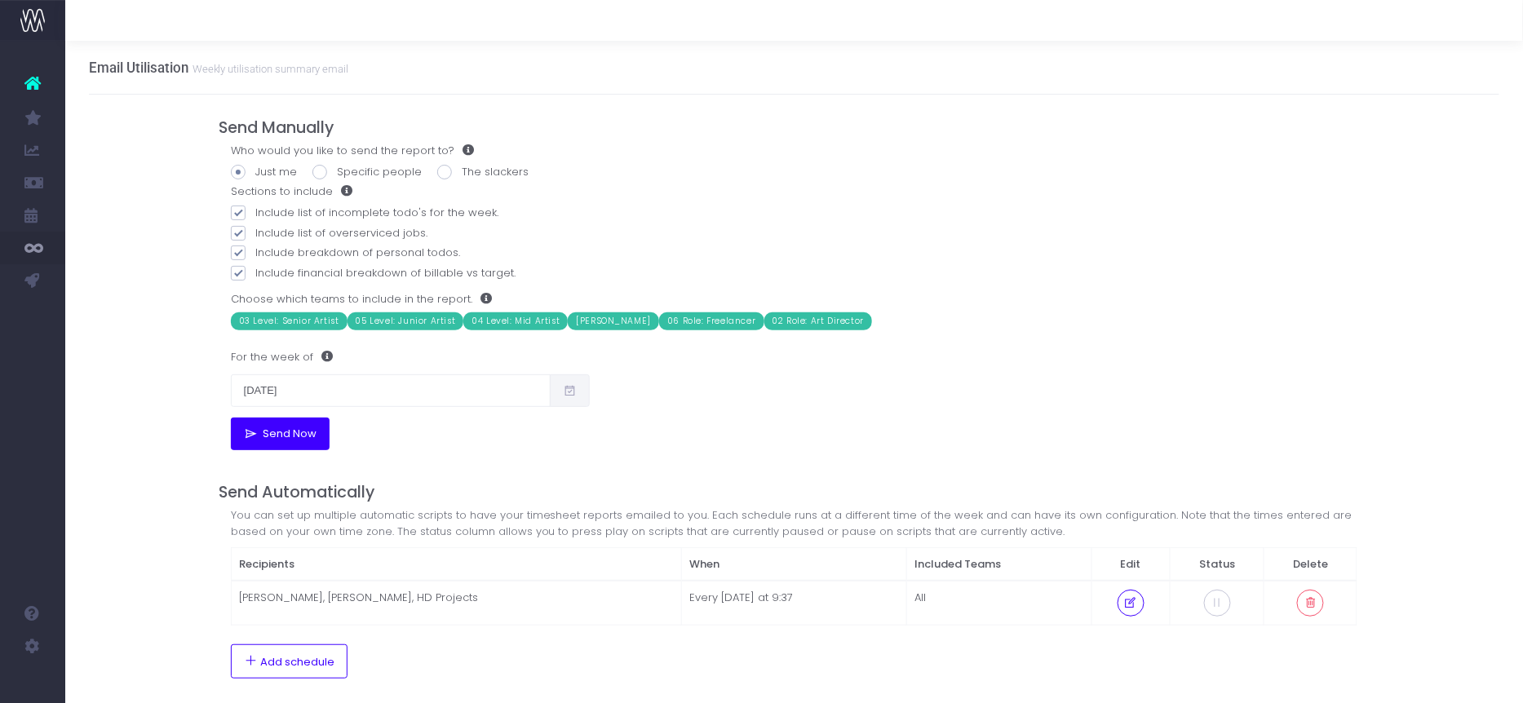
click at [265, 443] on button "Send Now" at bounding box center [280, 434] width 99 height 33
